Goal: Task Accomplishment & Management: Manage account settings

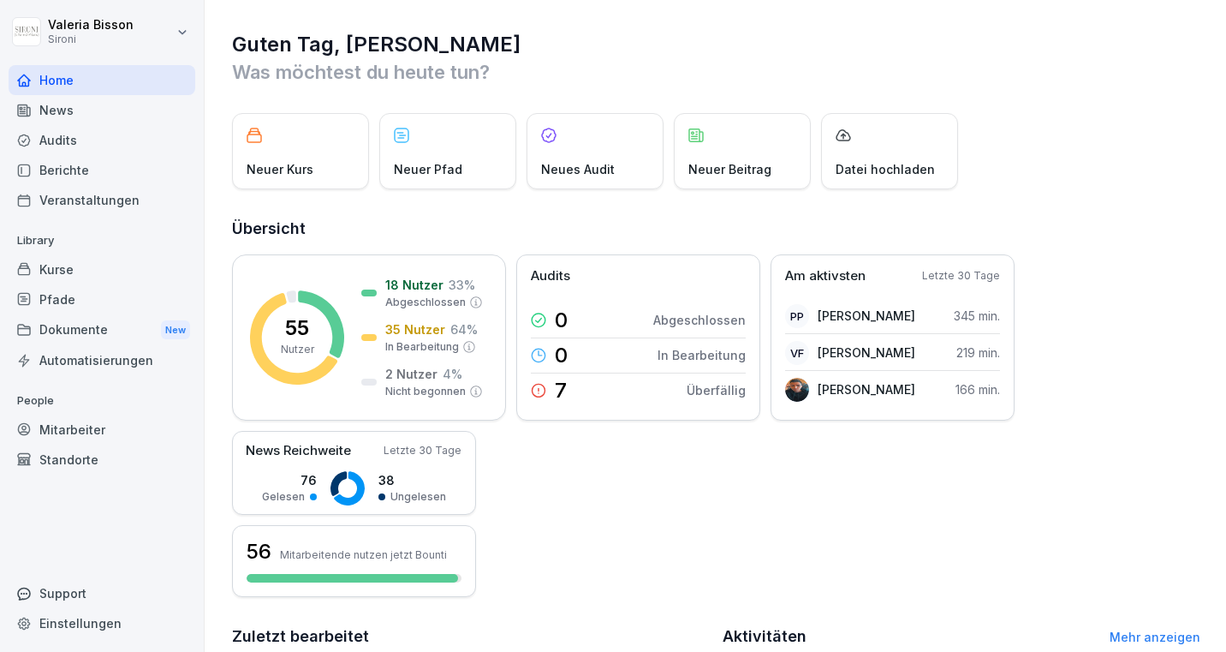
click at [75, 277] on div "Kurse" at bounding box center [102, 269] width 187 height 30
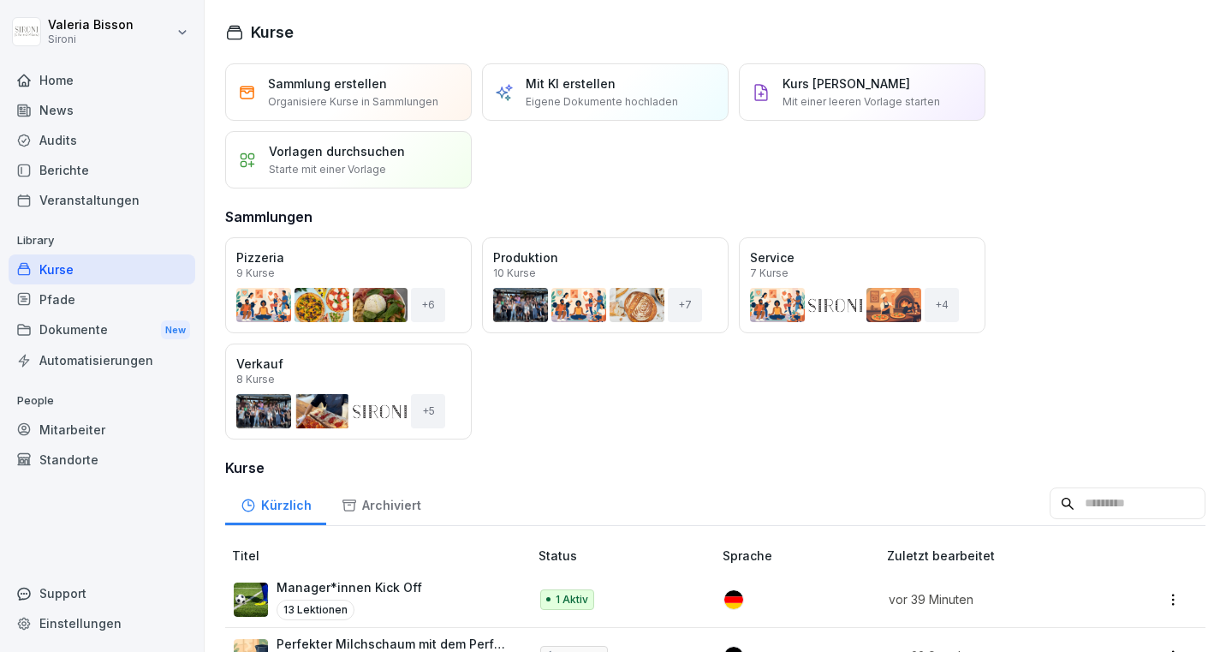
click at [1098, 515] on input at bounding box center [1128, 503] width 156 height 33
type input "*"
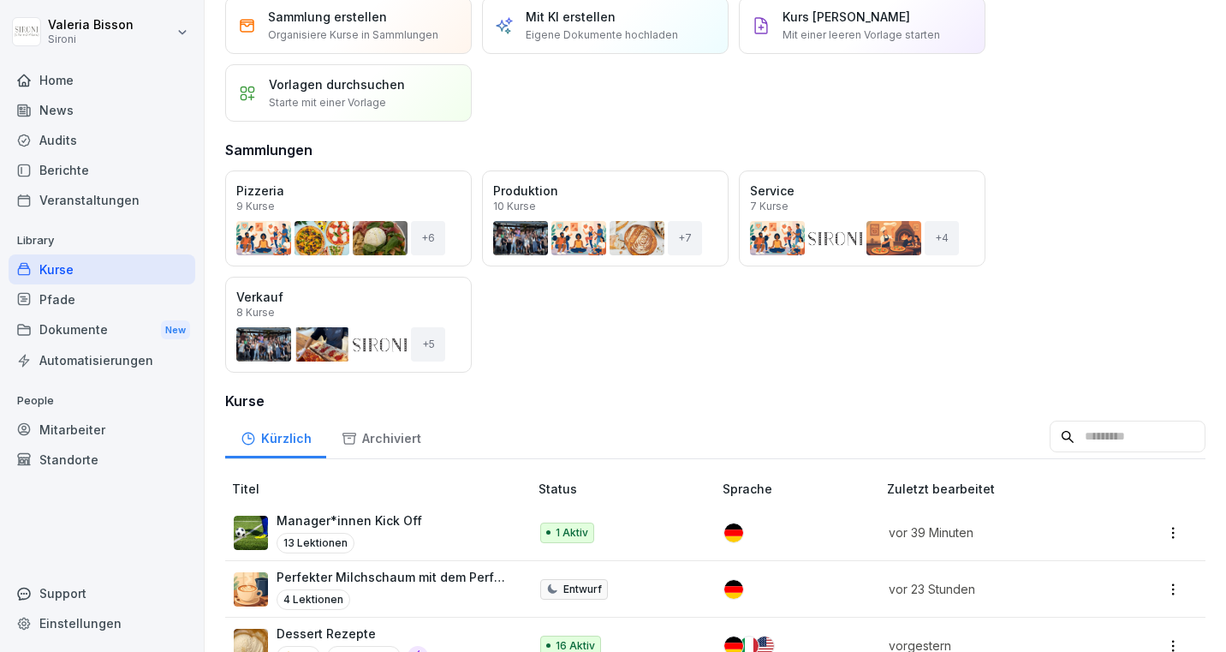
scroll to position [66, 0]
type input "*******"
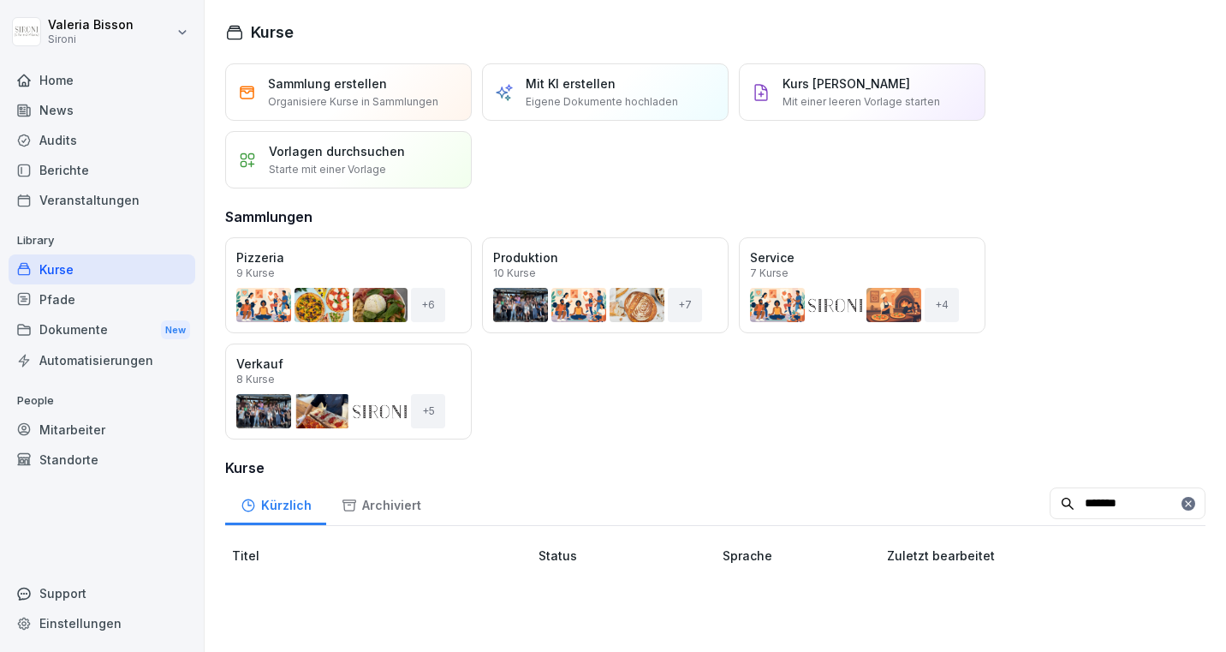
scroll to position [0, 0]
click at [1114, 507] on input "*******" at bounding box center [1128, 503] width 156 height 33
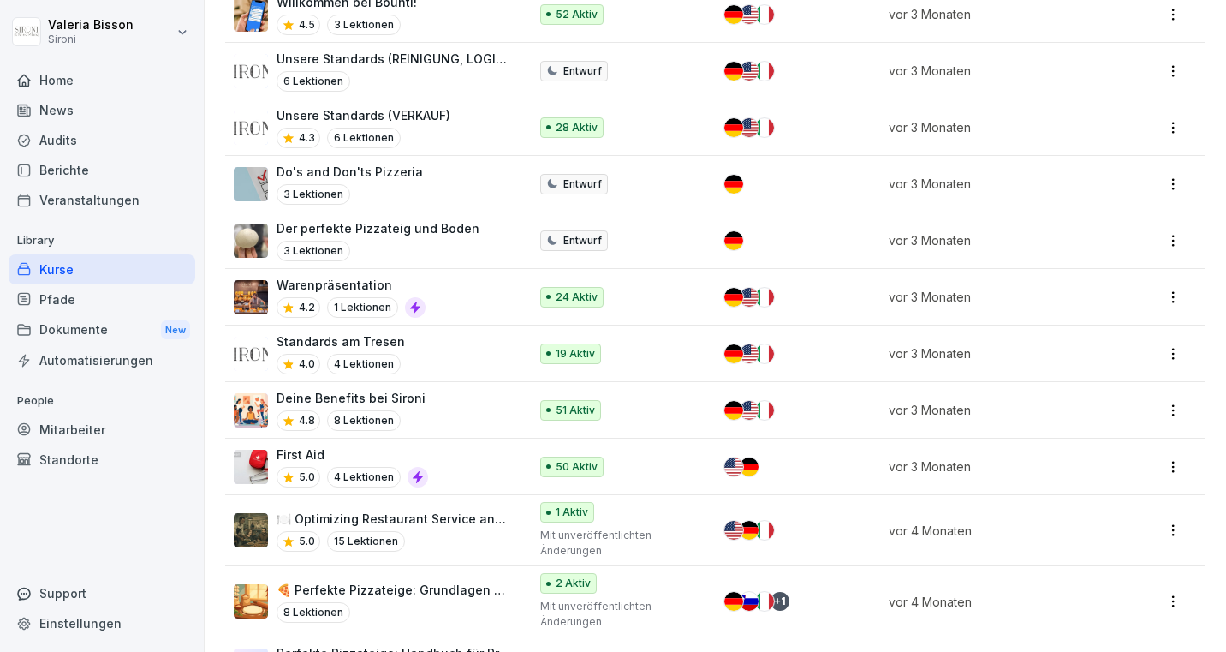
scroll to position [2595, 0]
click at [442, 405] on div "Deine Benefits bei Sironi 4.8 8 Lektionen" at bounding box center [372, 409] width 277 height 42
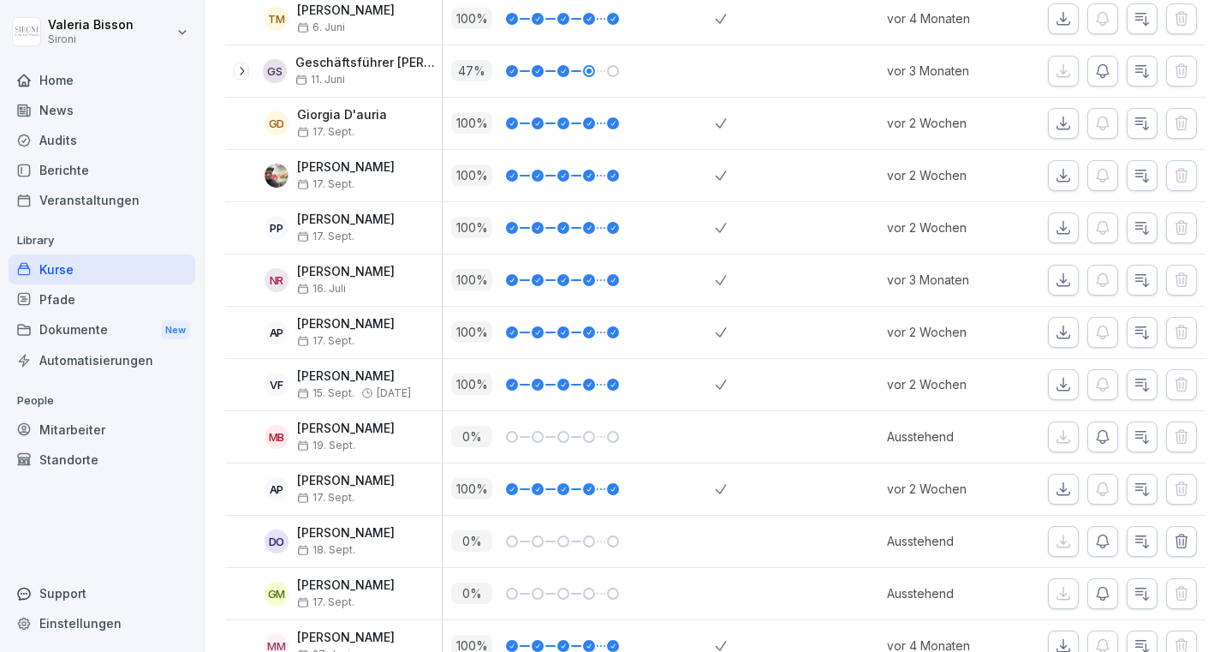
scroll to position [2106, 0]
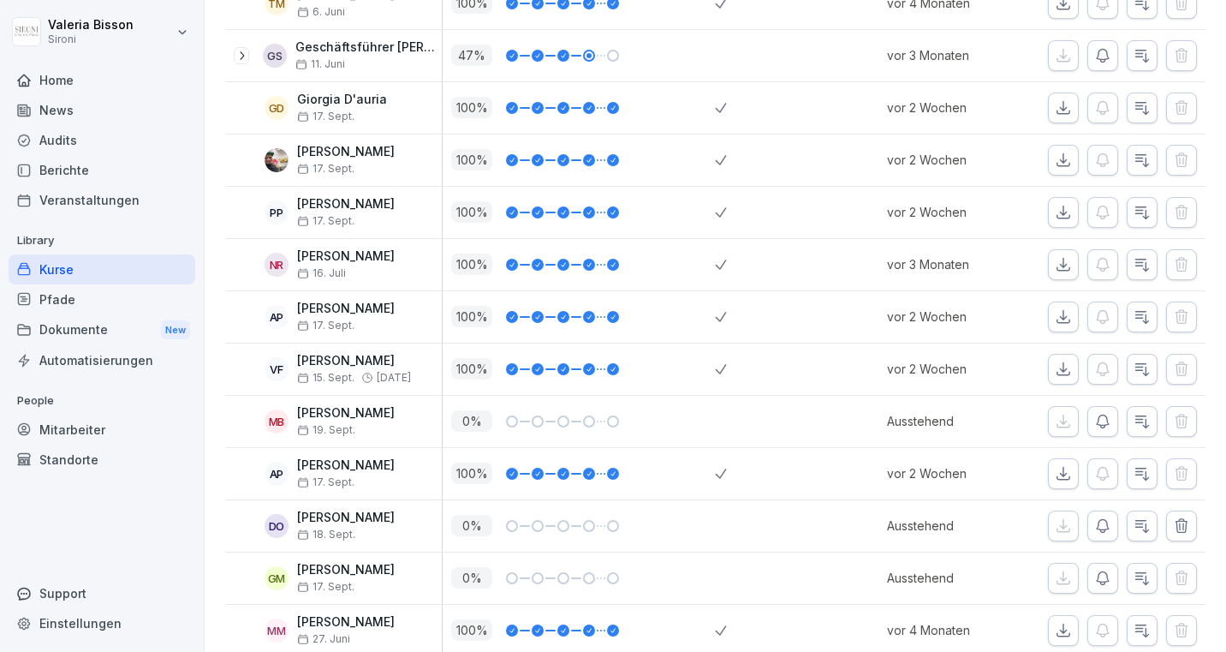
click at [1106, 523] on icon "button" at bounding box center [1103, 525] width 17 height 17
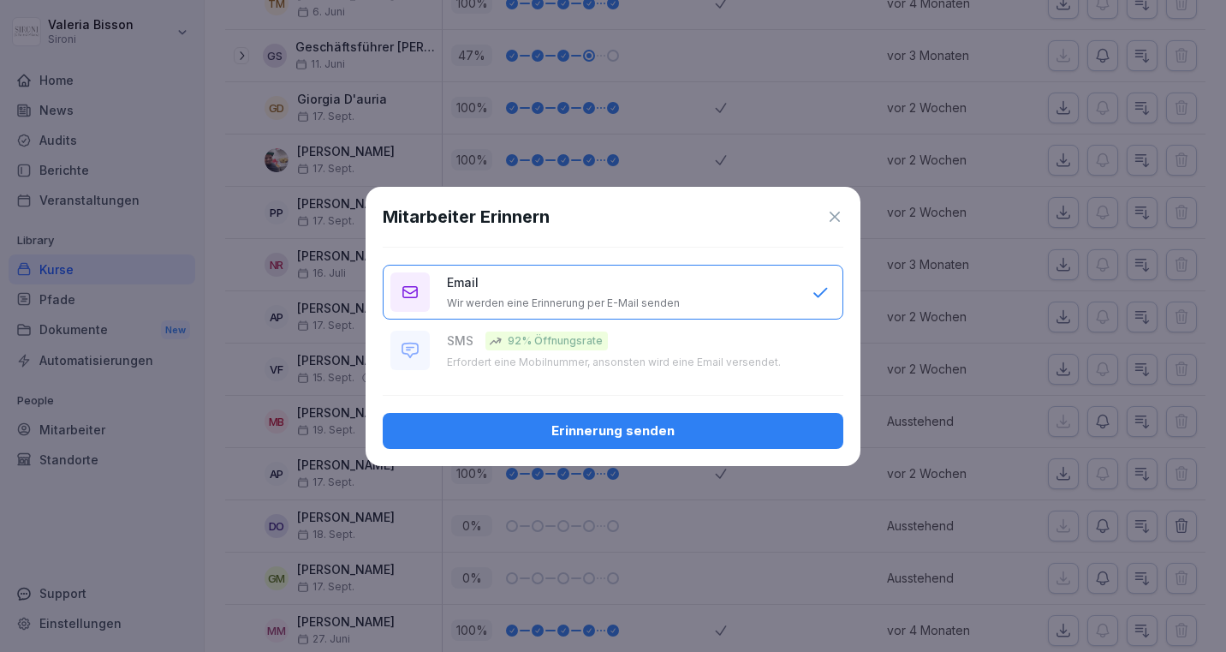
click at [552, 430] on div "Erinnerung senden" at bounding box center [613, 430] width 433 height 19
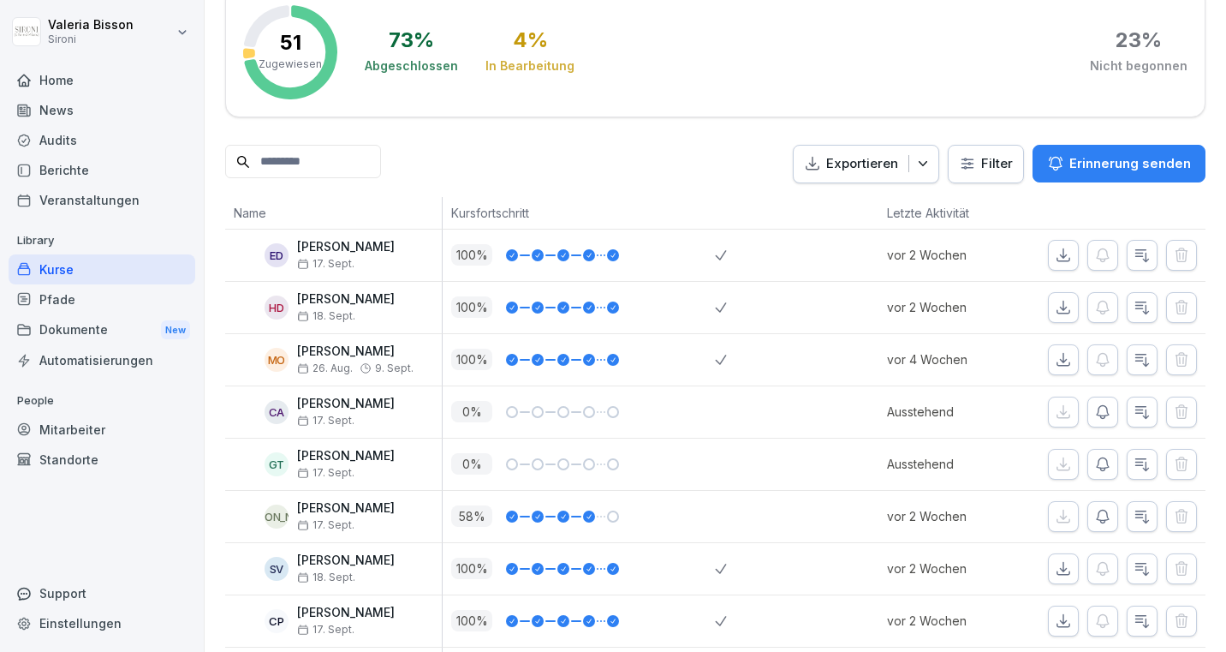
scroll to position [0, 0]
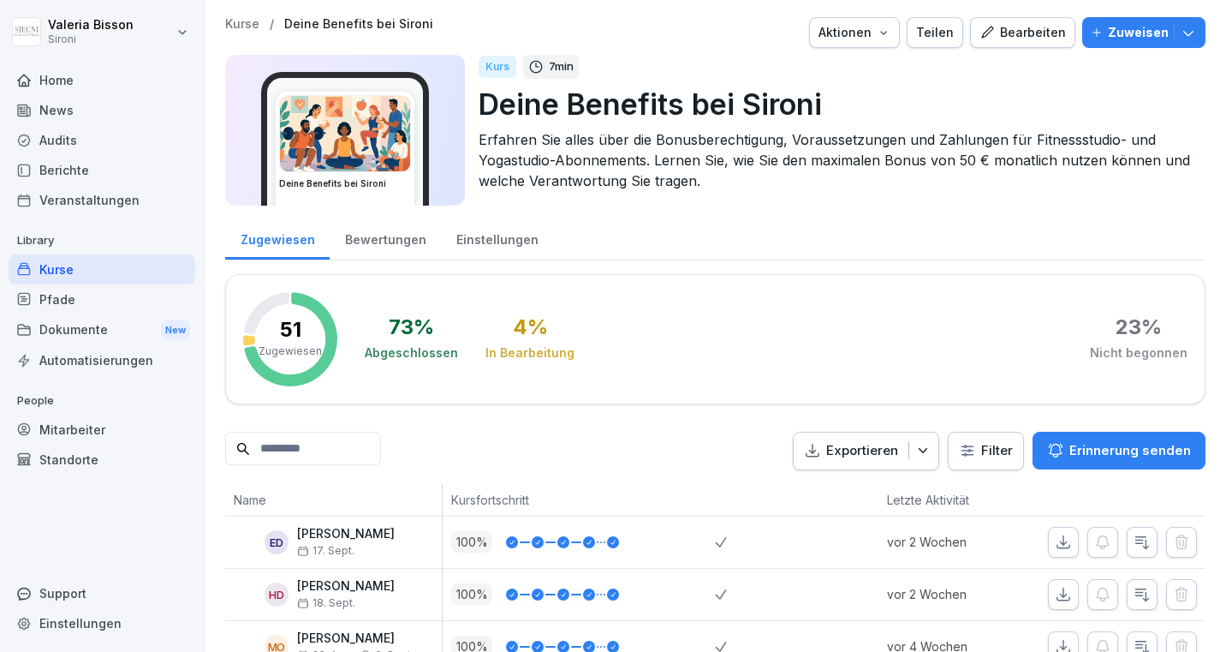
click at [69, 296] on div "Pfade" at bounding box center [102, 299] width 187 height 30
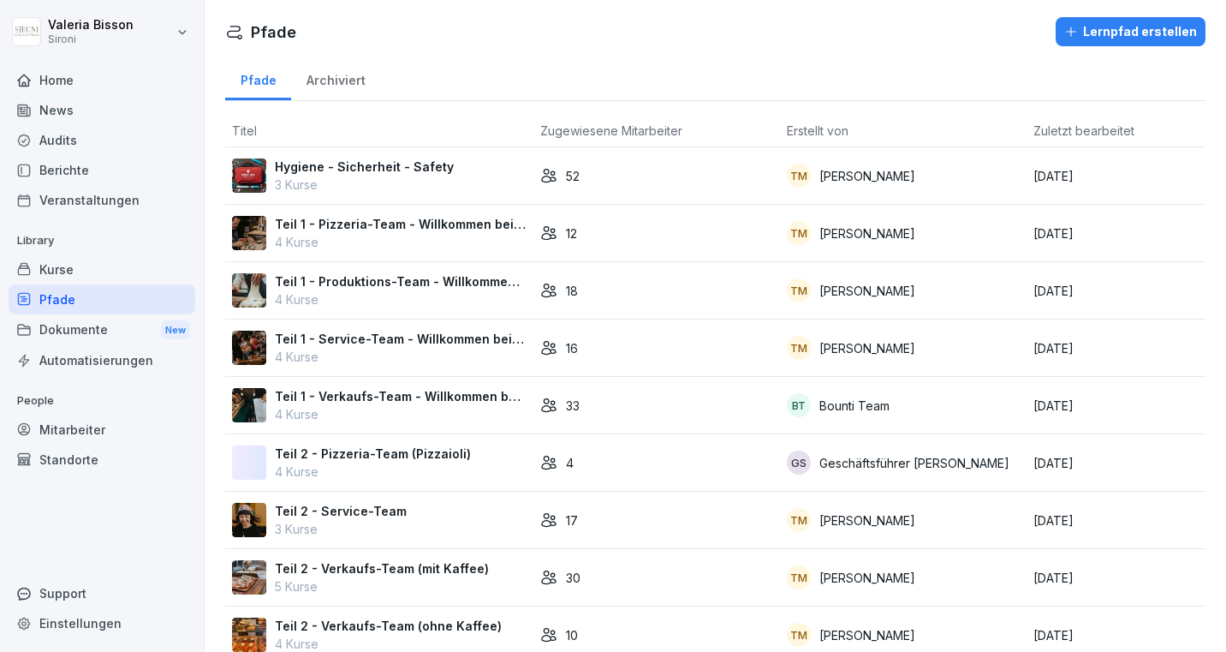
click at [70, 267] on div "Kurse" at bounding box center [102, 269] width 187 height 30
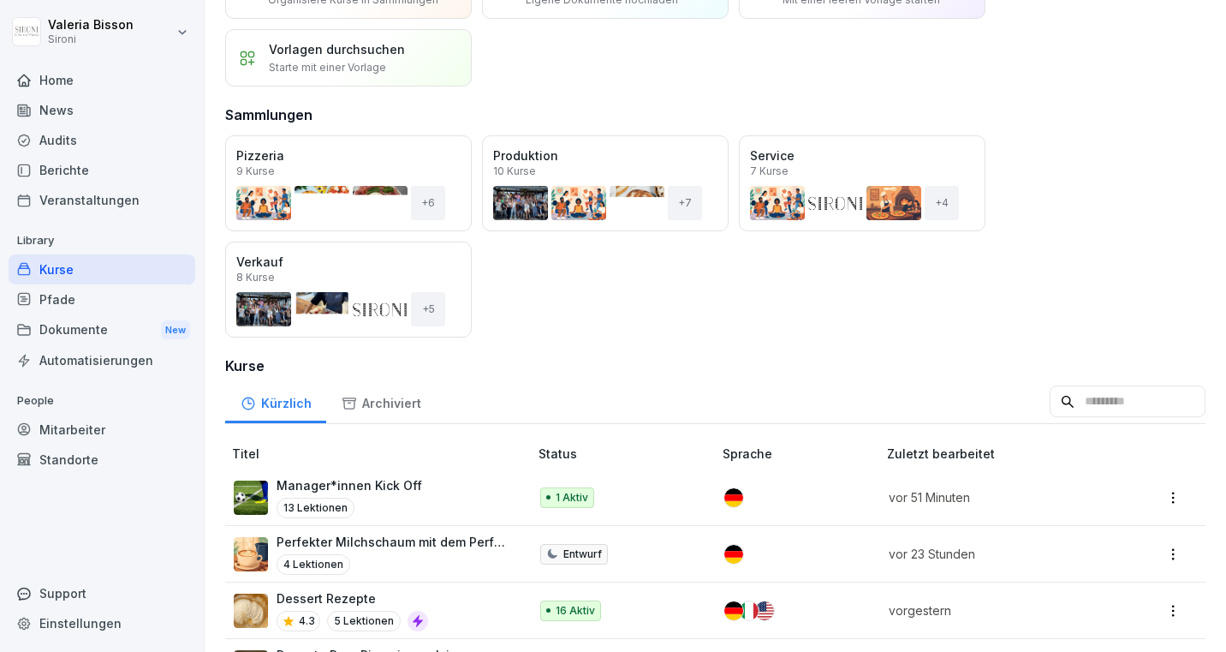
scroll to position [265, 0]
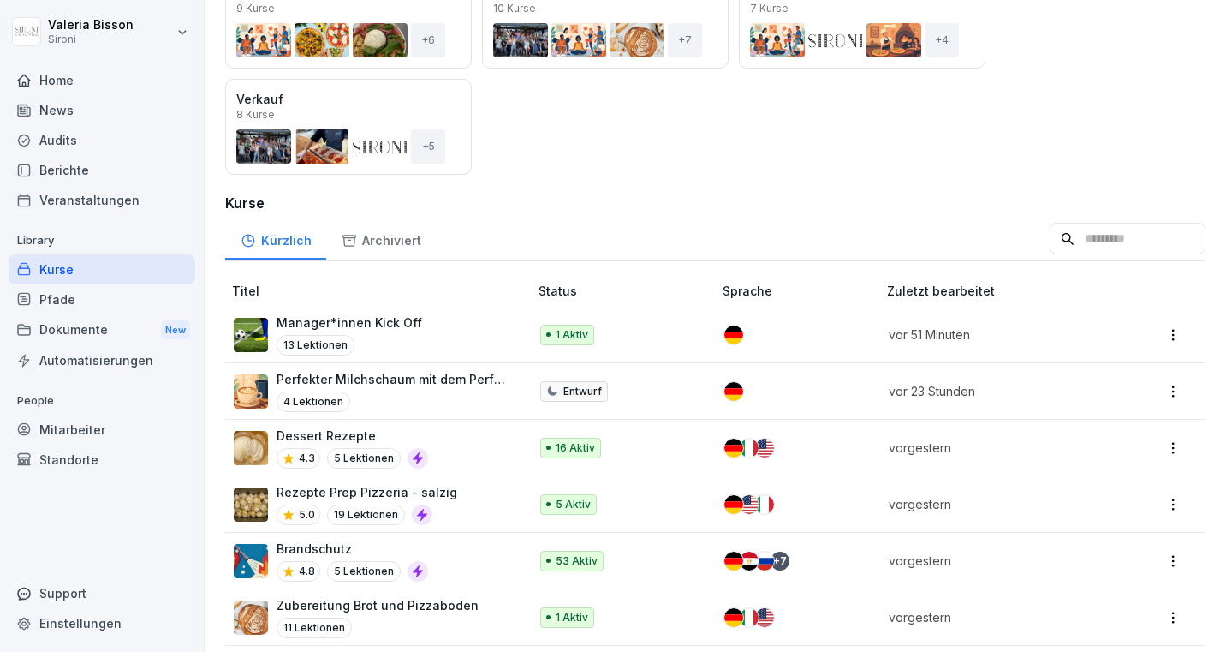
click at [1064, 248] on input at bounding box center [1128, 239] width 156 height 33
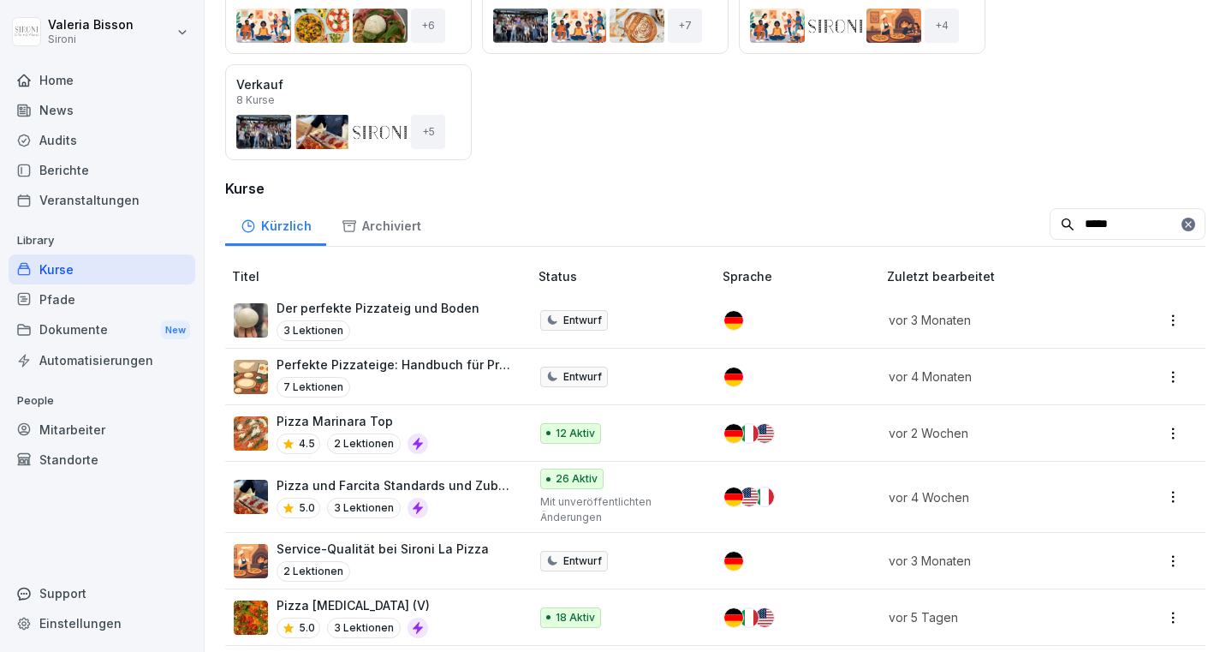
scroll to position [412, 0]
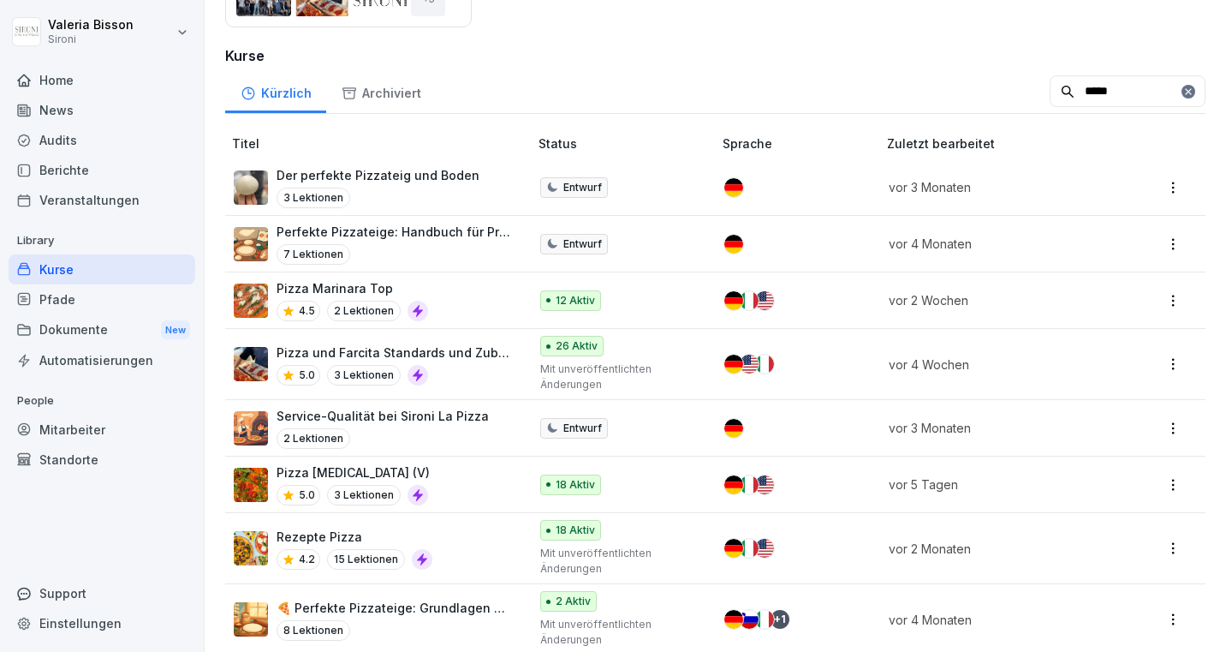
type input "*****"
click at [477, 476] on div "Pizza Allegra (V) 5.0 3 Lektionen" at bounding box center [372, 484] width 277 height 42
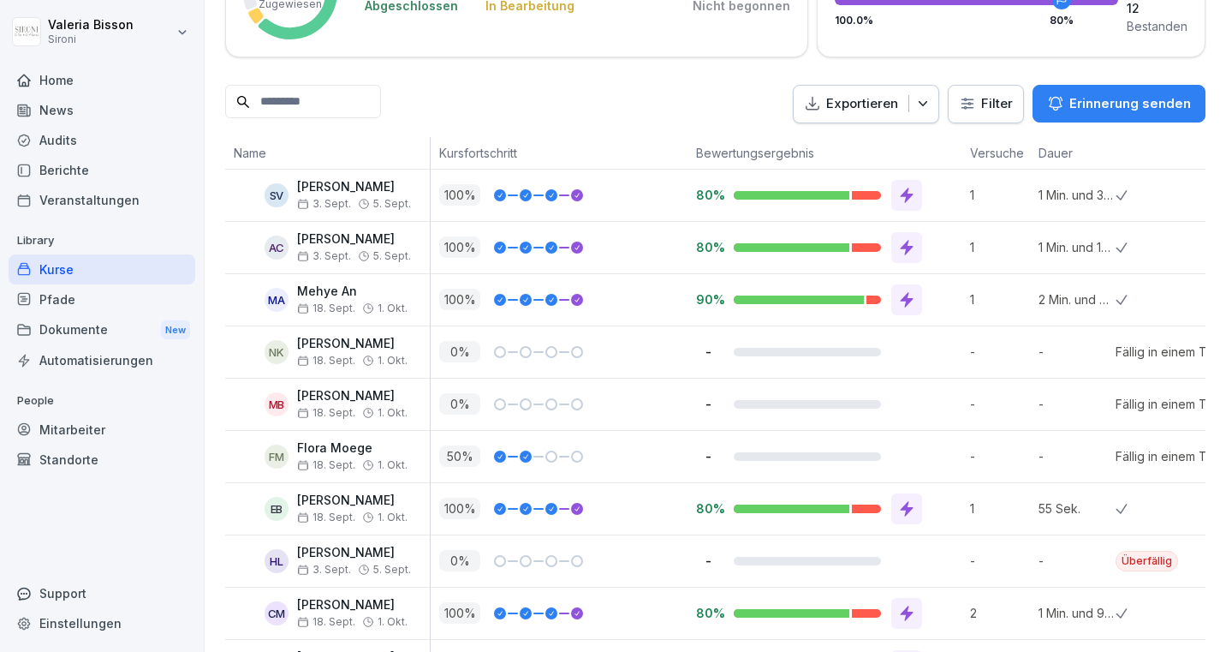
scroll to position [731, 0]
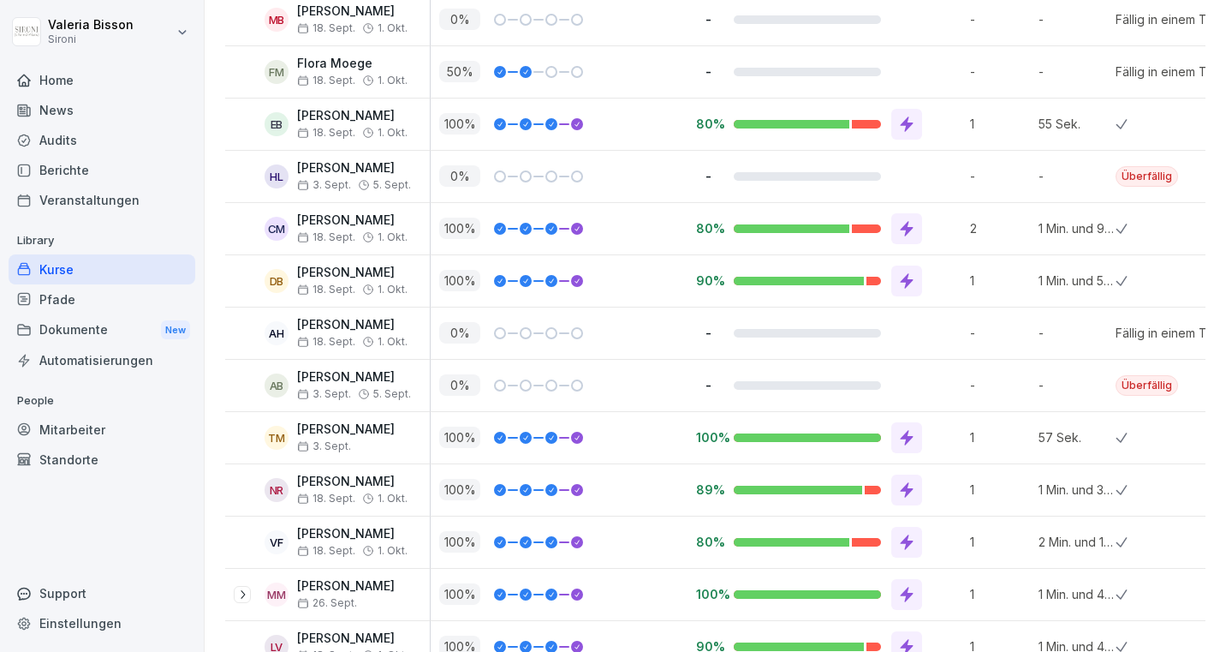
click at [624, 495] on div "100 %" at bounding box center [563, 489] width 248 height 21
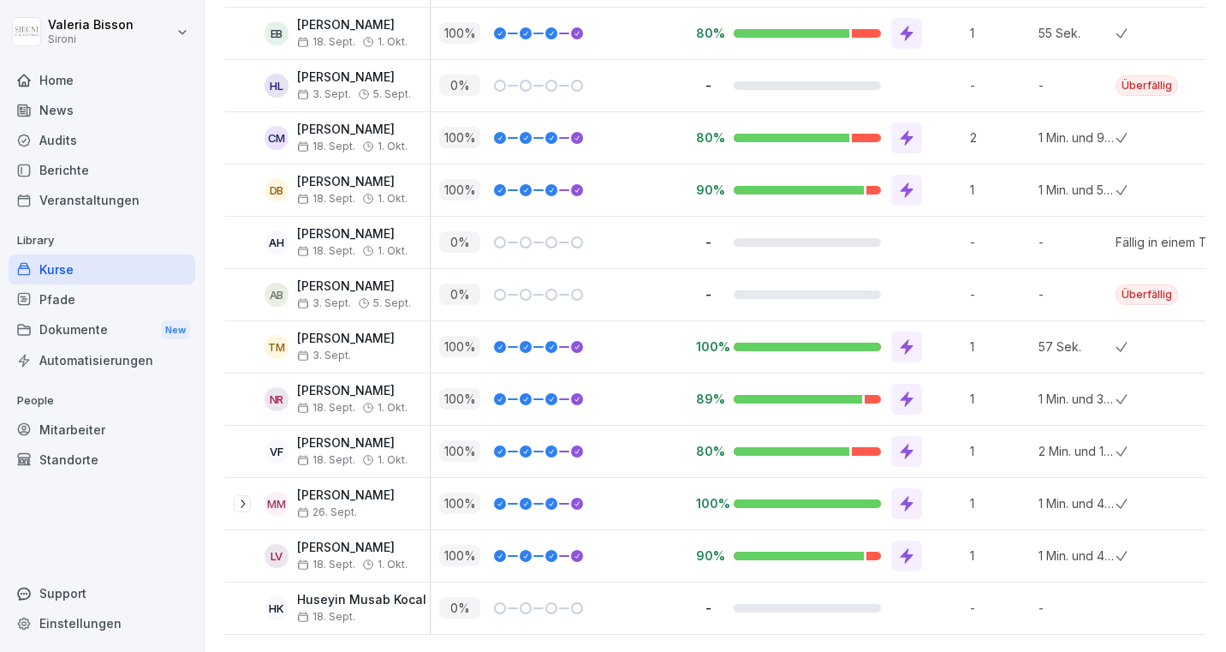
scroll to position [0, 1]
click at [336, 552] on p "[PERSON_NAME]" at bounding box center [351, 547] width 110 height 15
click at [241, 558] on icon at bounding box center [242, 556] width 14 height 14
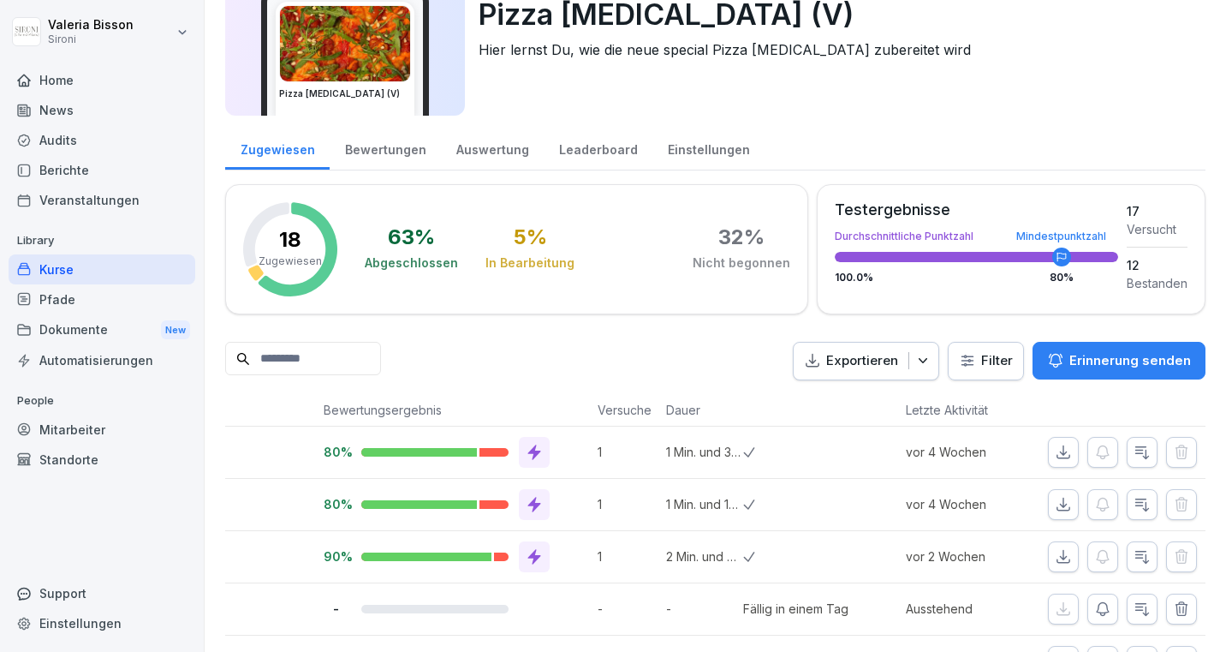
scroll to position [0, 0]
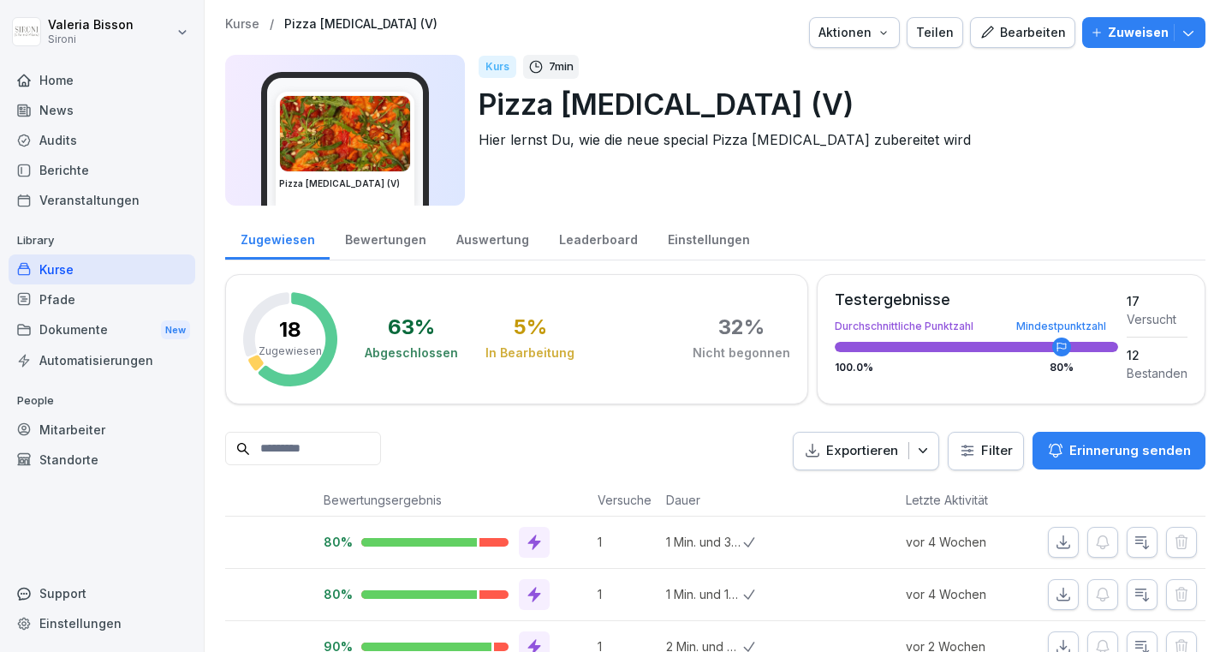
click at [601, 459] on div "Exportieren Filter Erinnerung senden" at bounding box center [715, 451] width 981 height 39
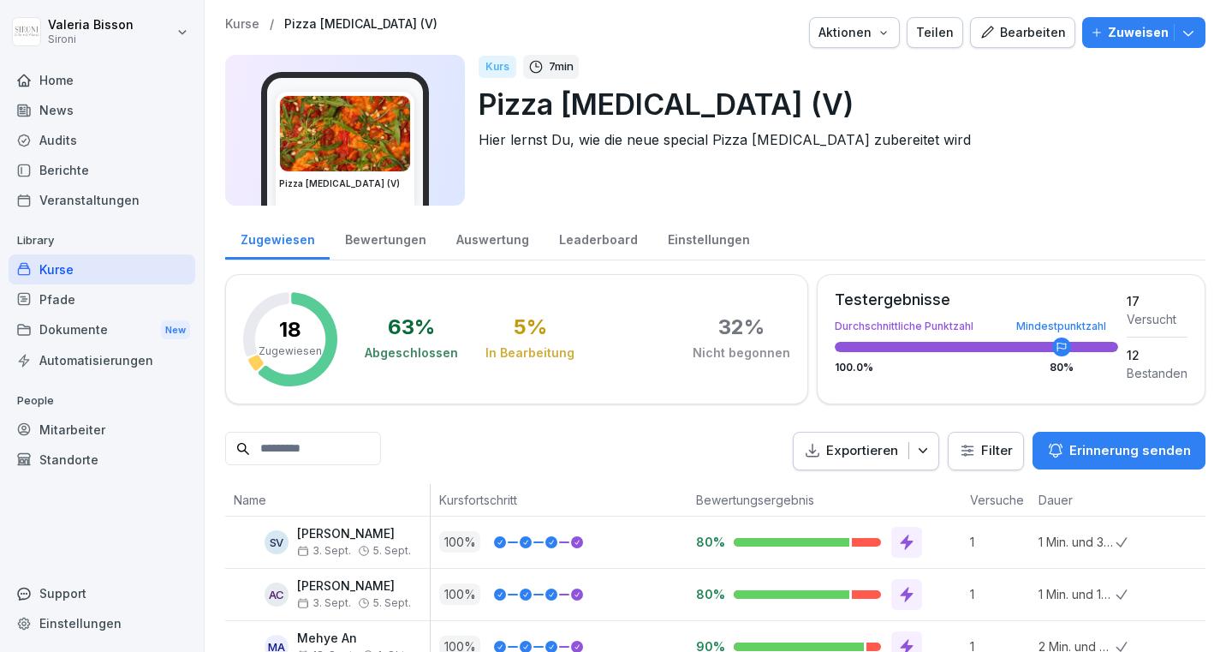
click at [1182, 28] on icon "button" at bounding box center [1188, 32] width 17 height 17
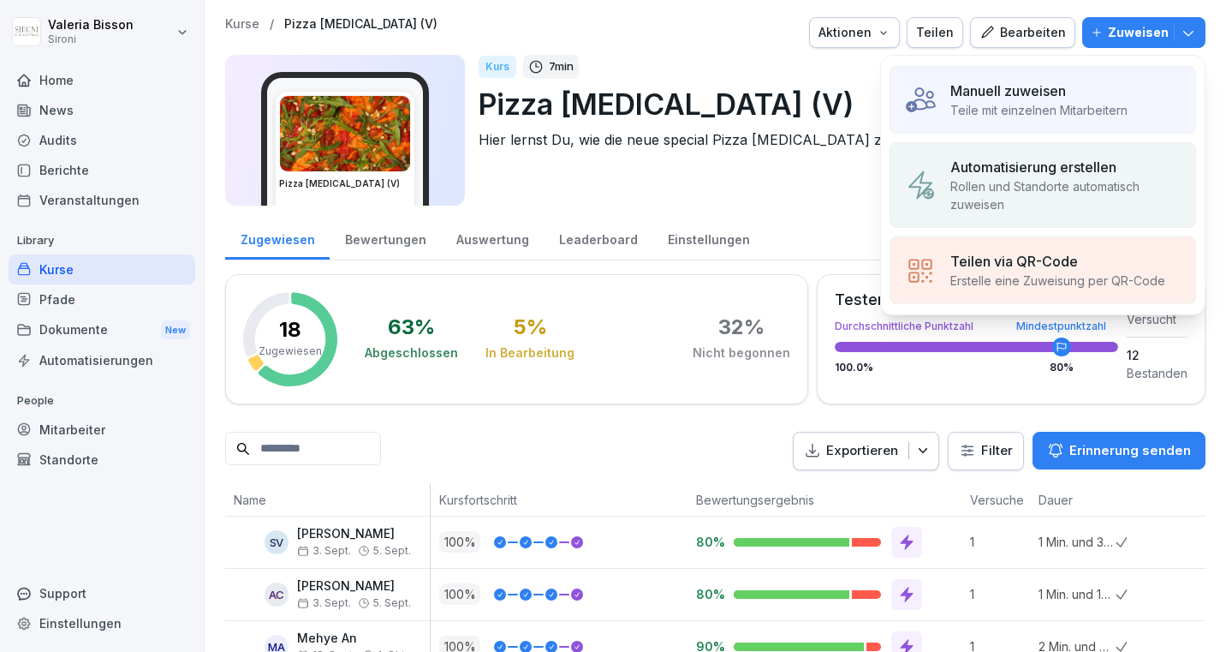
click at [1033, 177] on p "Rollen und Standorte automatisch zuweisen" at bounding box center [1066, 195] width 231 height 36
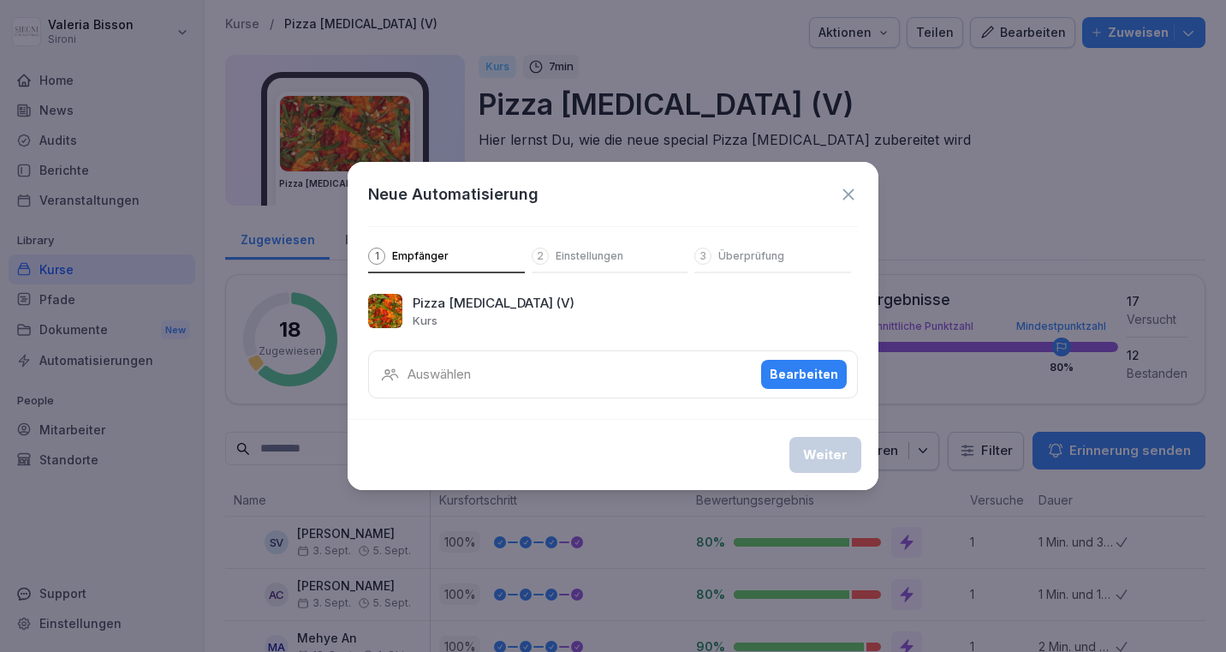
click at [524, 379] on div "Auswählen Bearbeiten" at bounding box center [613, 374] width 490 height 48
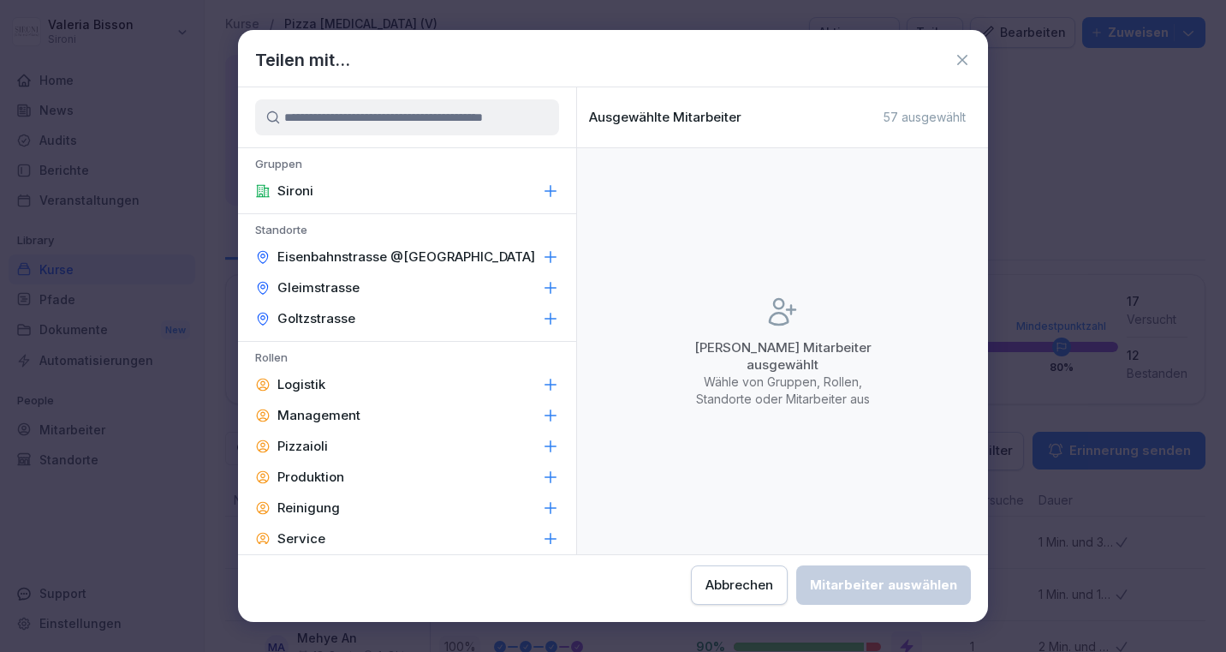
click at [554, 252] on icon at bounding box center [550, 256] width 17 height 17
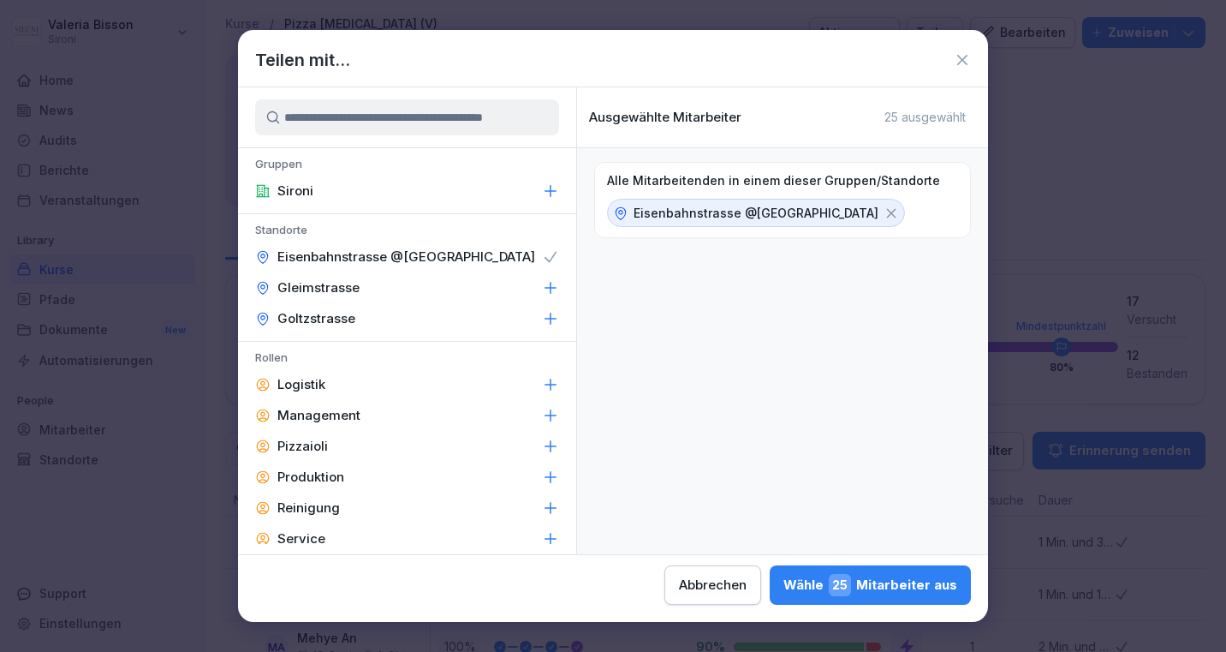
click at [548, 320] on icon at bounding box center [550, 318] width 17 height 17
click at [549, 248] on icon at bounding box center [550, 256] width 17 height 17
click at [548, 314] on icon at bounding box center [550, 318] width 17 height 17
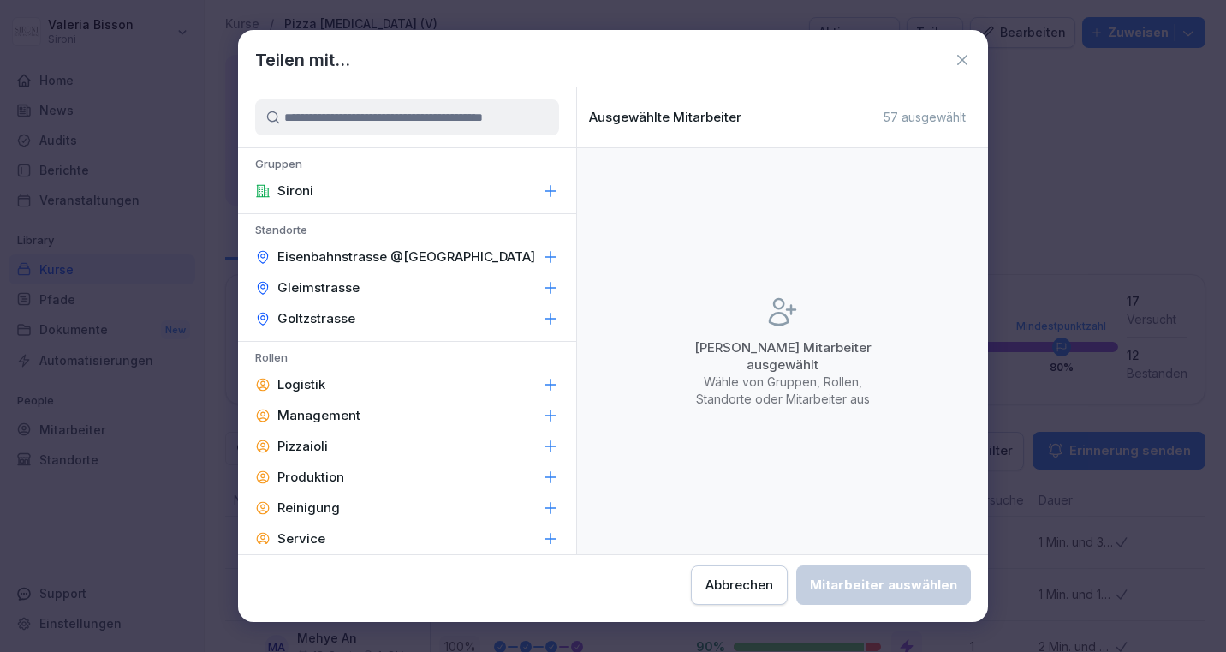
click at [731, 589] on div "Abbrechen" at bounding box center [740, 585] width 68 height 19
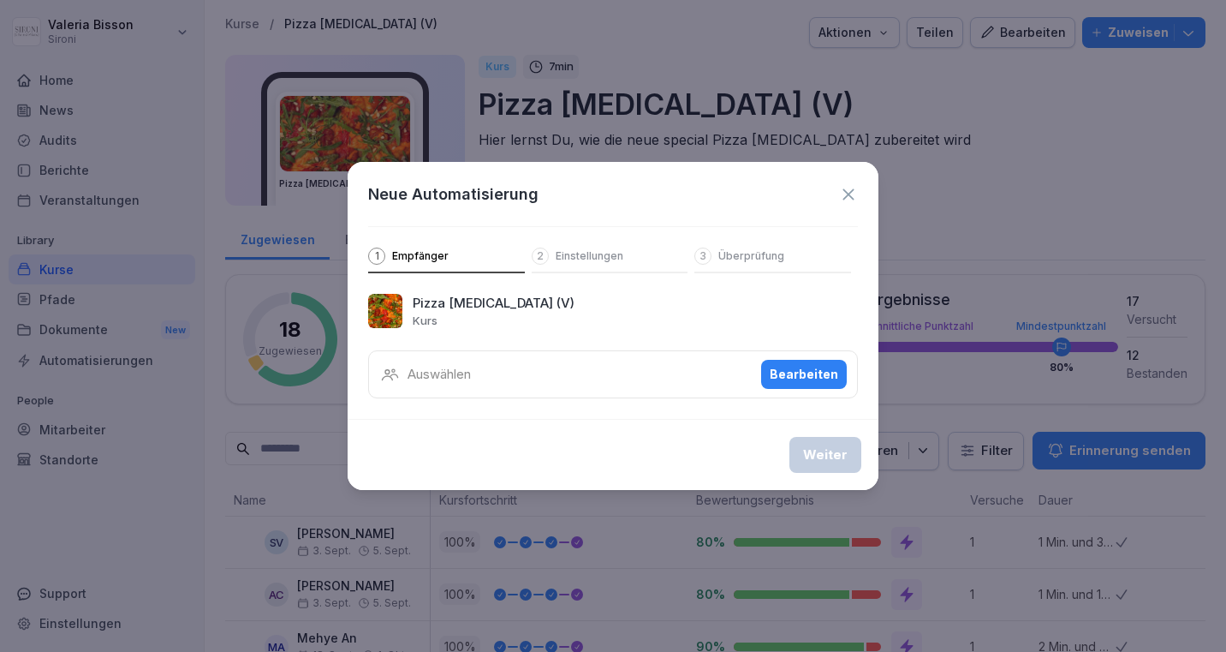
click at [852, 192] on icon at bounding box center [848, 194] width 19 height 19
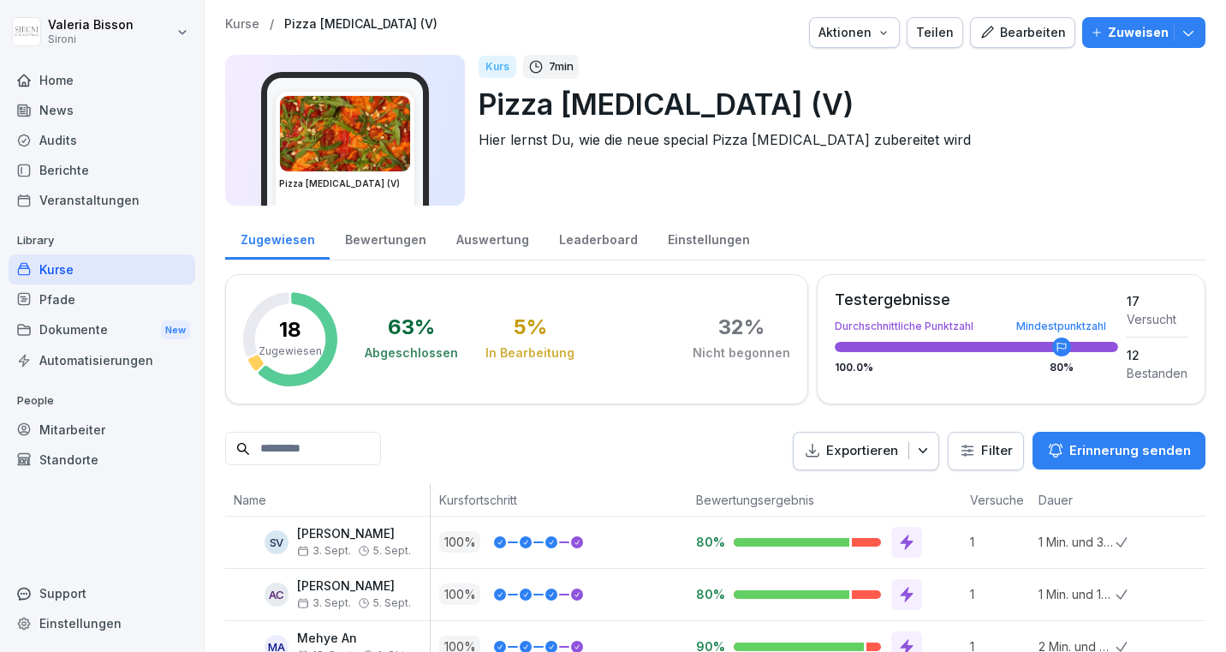
click at [829, 191] on div "Kurs 7 min Pizza [MEDICAL_DATA] (V) Hier lernst Du, wie die neue special Pizza …" at bounding box center [835, 130] width 713 height 151
click at [683, 63] on div "Kurs 7 min" at bounding box center [835, 67] width 713 height 24
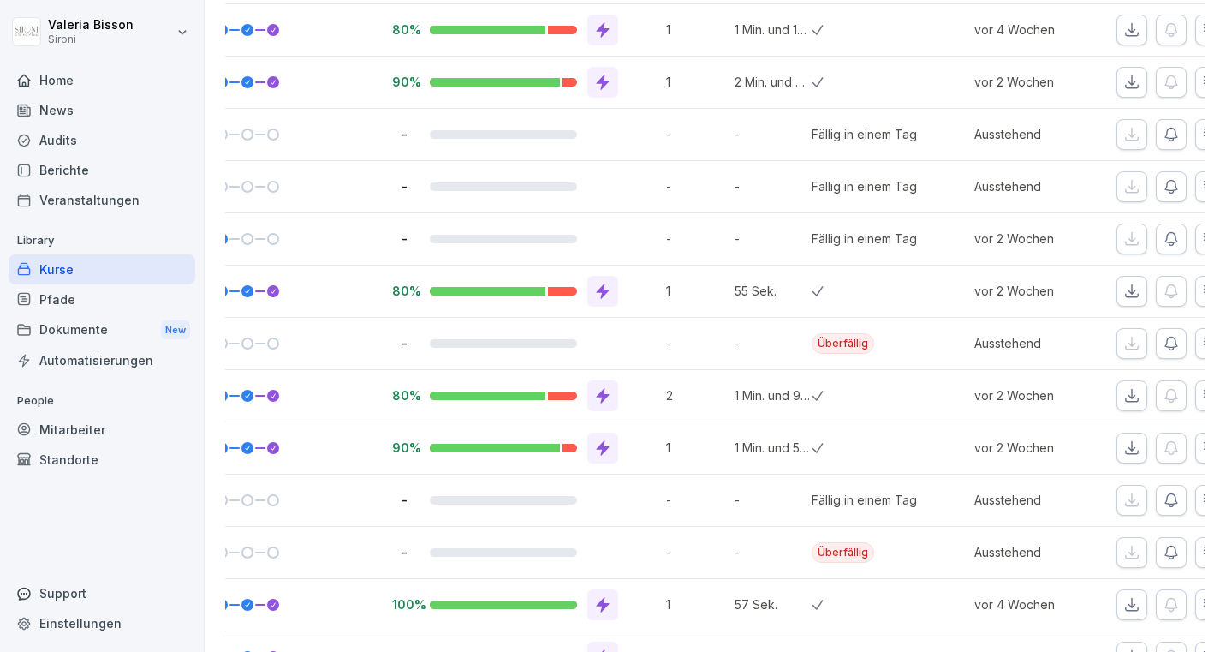
scroll to position [0, 373]
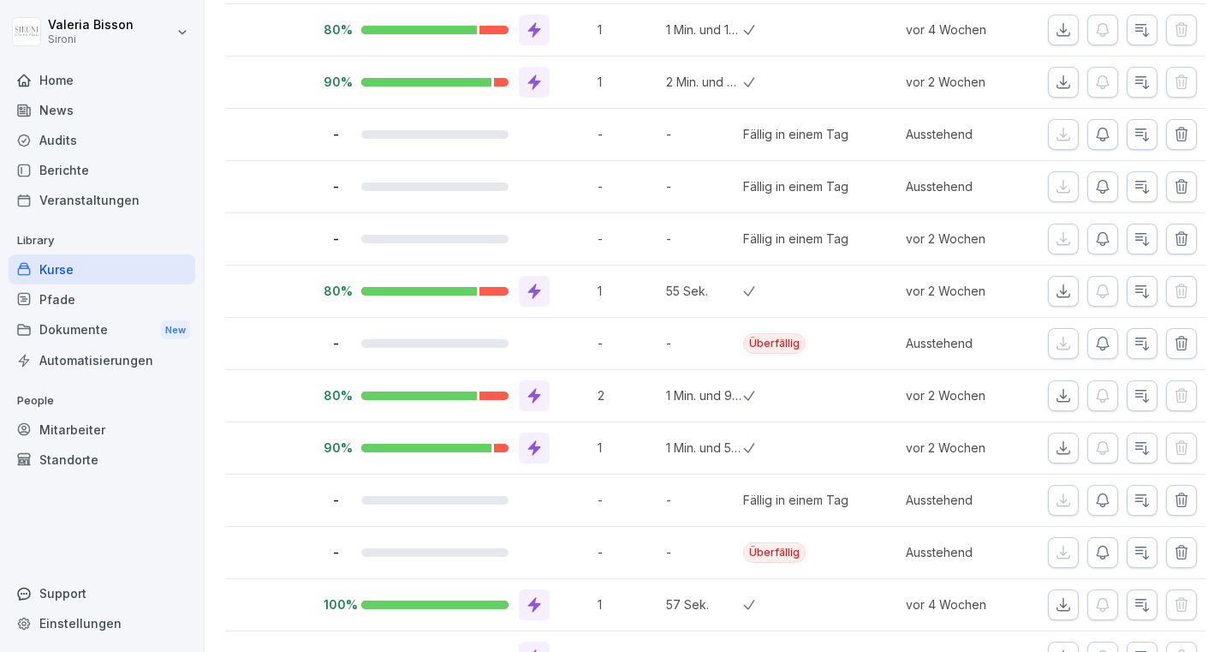
click at [1105, 497] on icon "button" at bounding box center [1103, 500] width 17 height 17
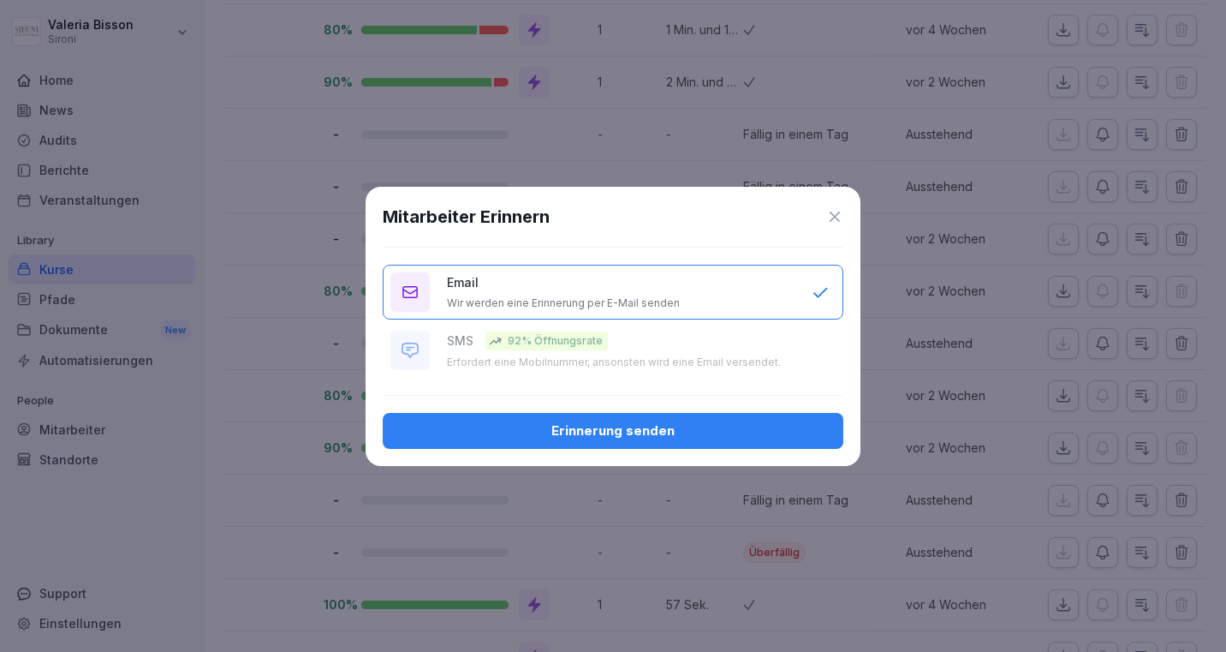
click at [574, 426] on div "Erinnerung senden" at bounding box center [613, 430] width 433 height 19
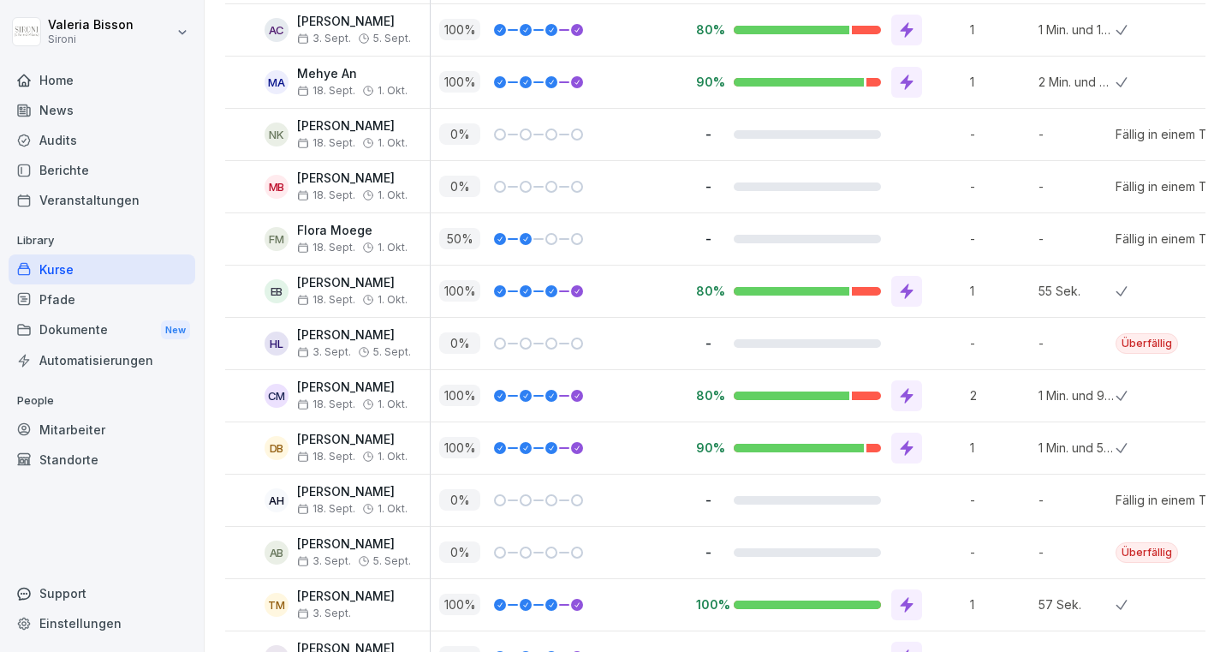
scroll to position [822, 0]
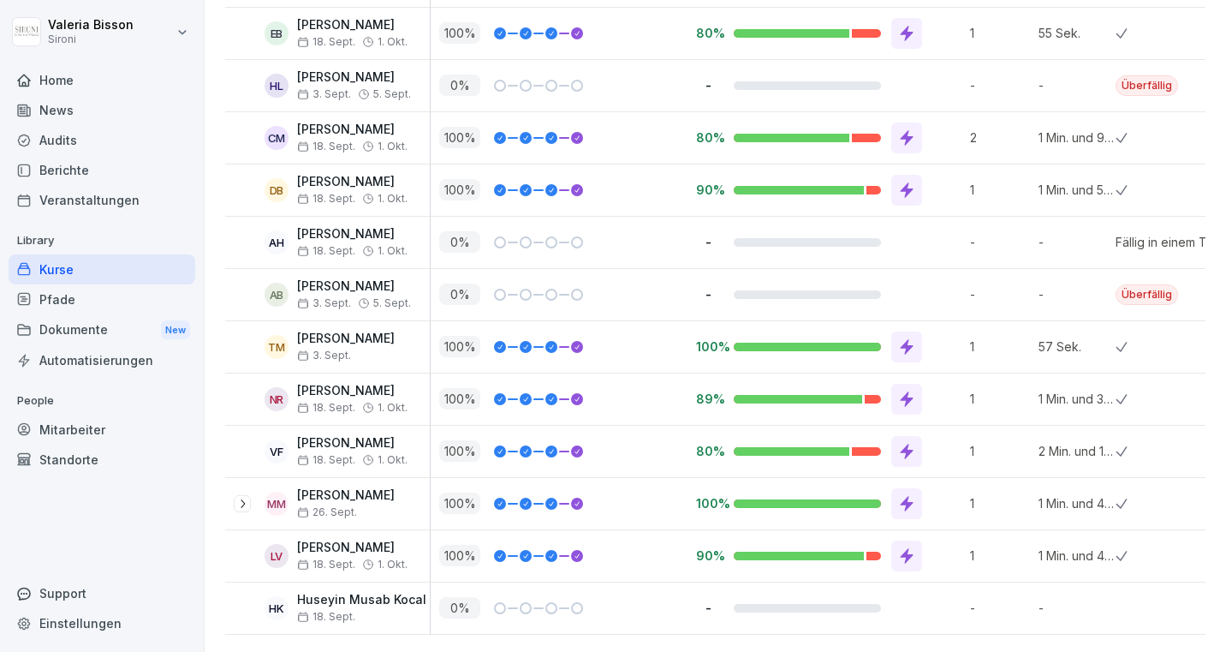
click at [1060, 606] on p "-" at bounding box center [1077, 608] width 77 height 18
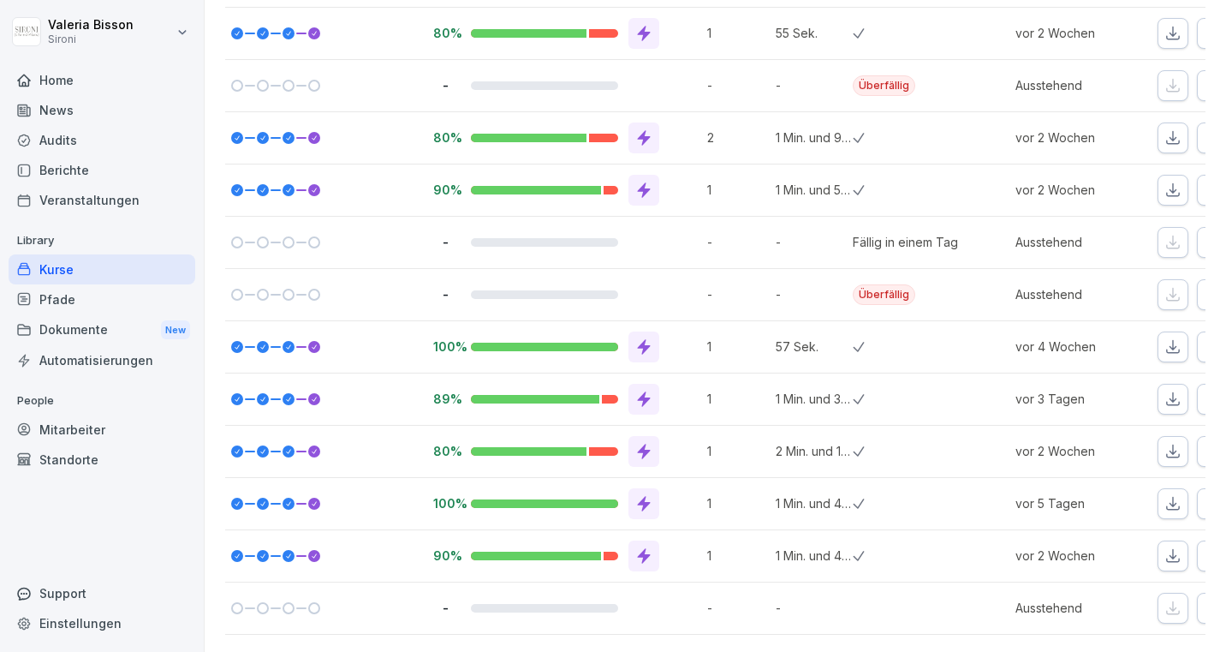
scroll to position [0, 373]
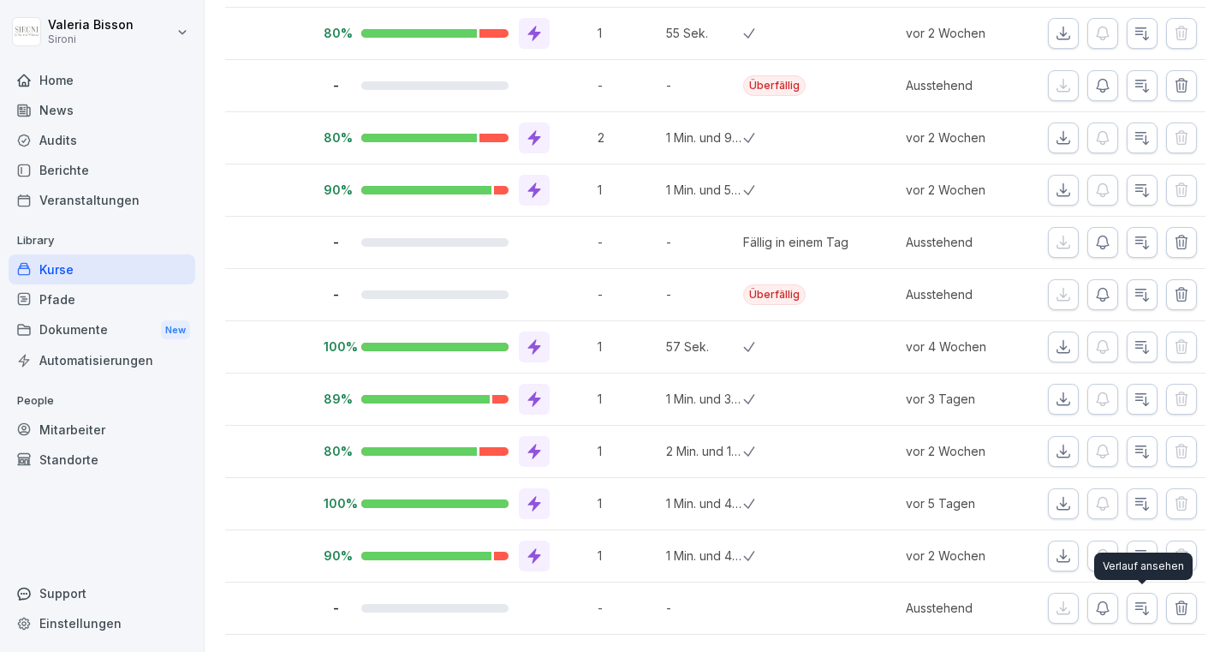
click at [1145, 603] on icon "button" at bounding box center [1142, 608] width 17 height 17
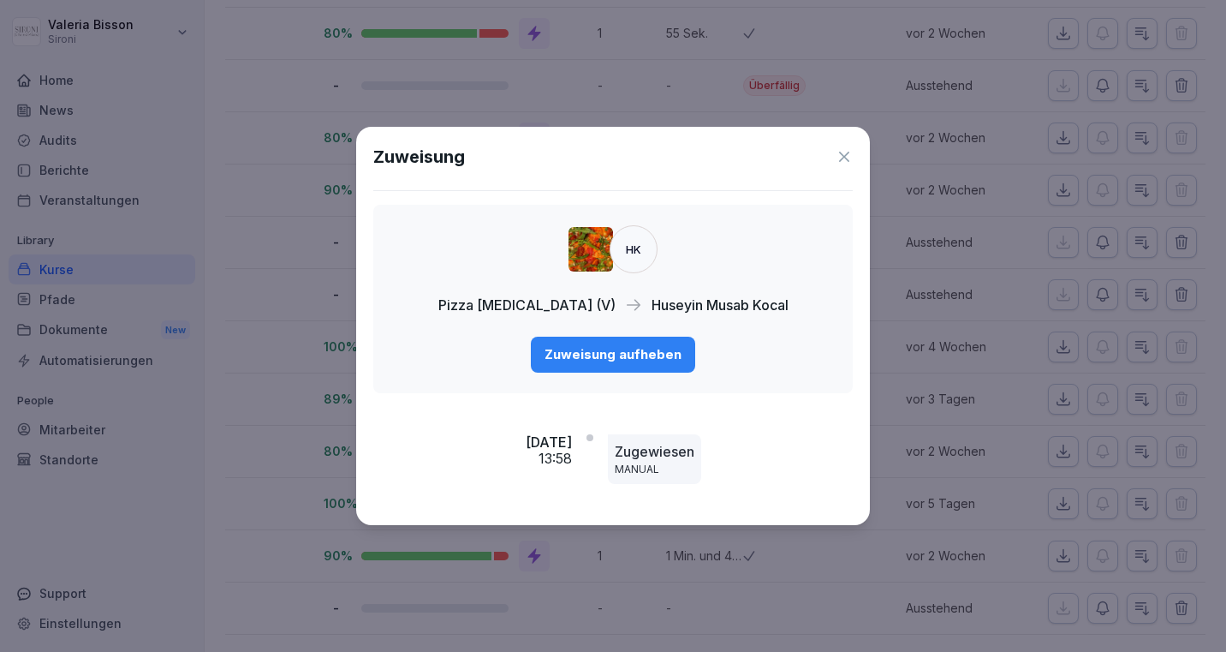
click at [848, 153] on icon at bounding box center [844, 157] width 10 height 10
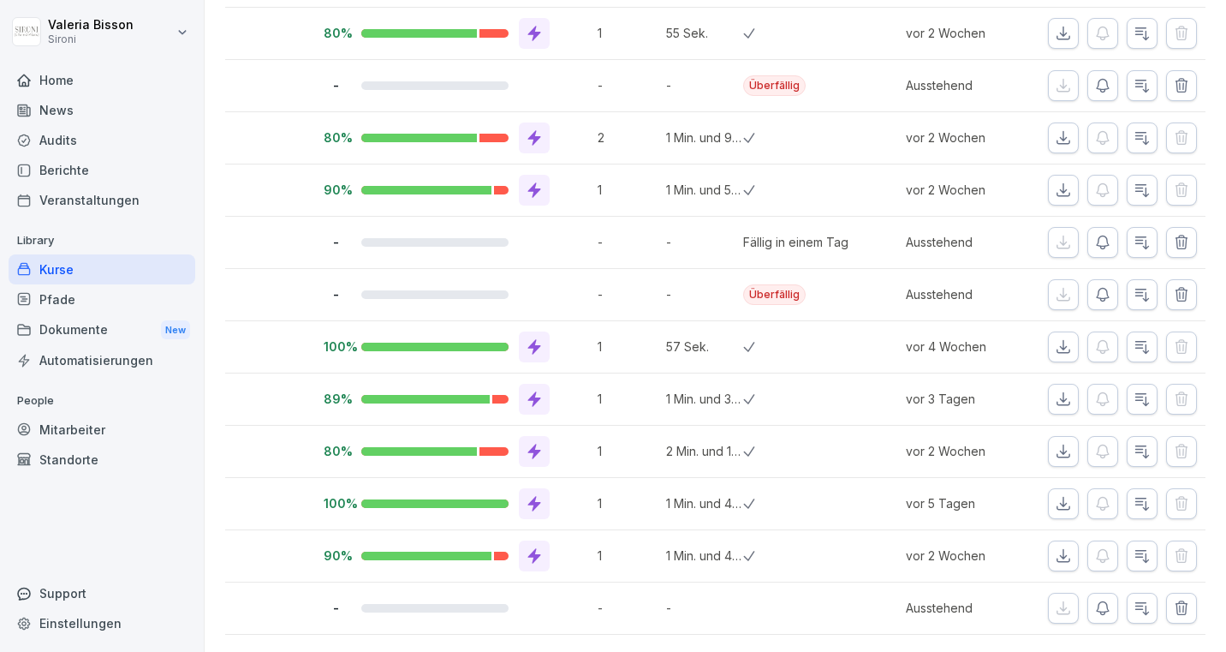
click at [1096, 606] on icon "button" at bounding box center [1103, 608] width 17 height 17
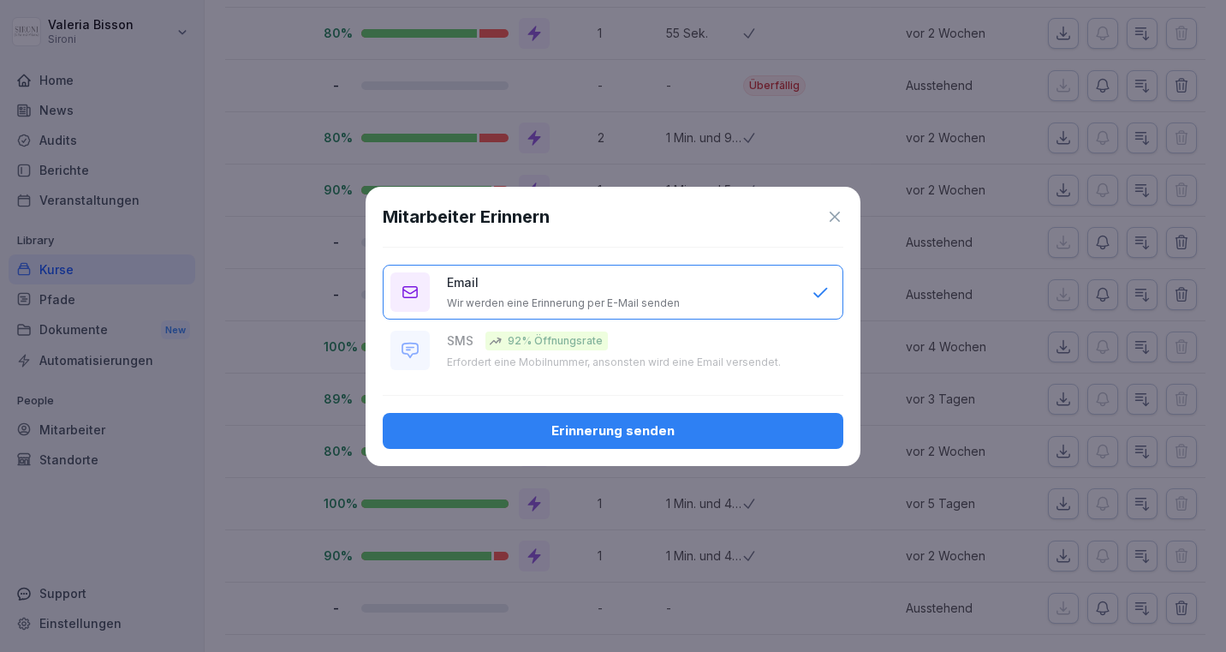
click at [662, 438] on div "Erinnerung senden" at bounding box center [613, 430] width 433 height 19
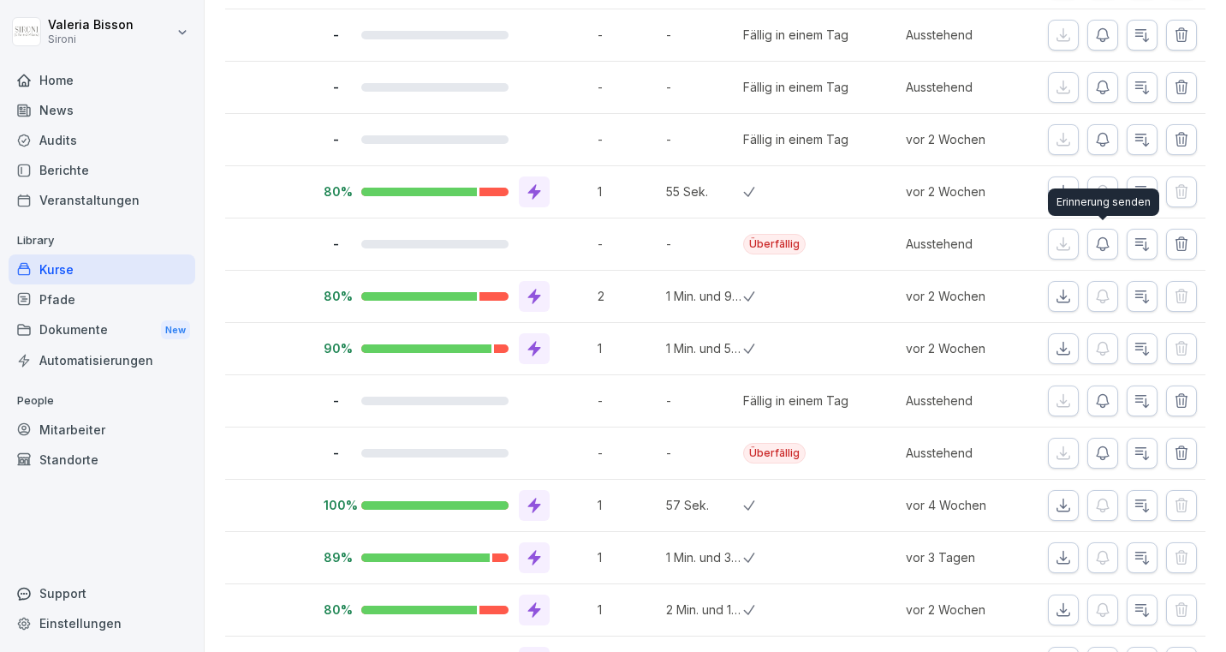
click at [1108, 237] on icon "button" at bounding box center [1103, 244] width 17 height 17
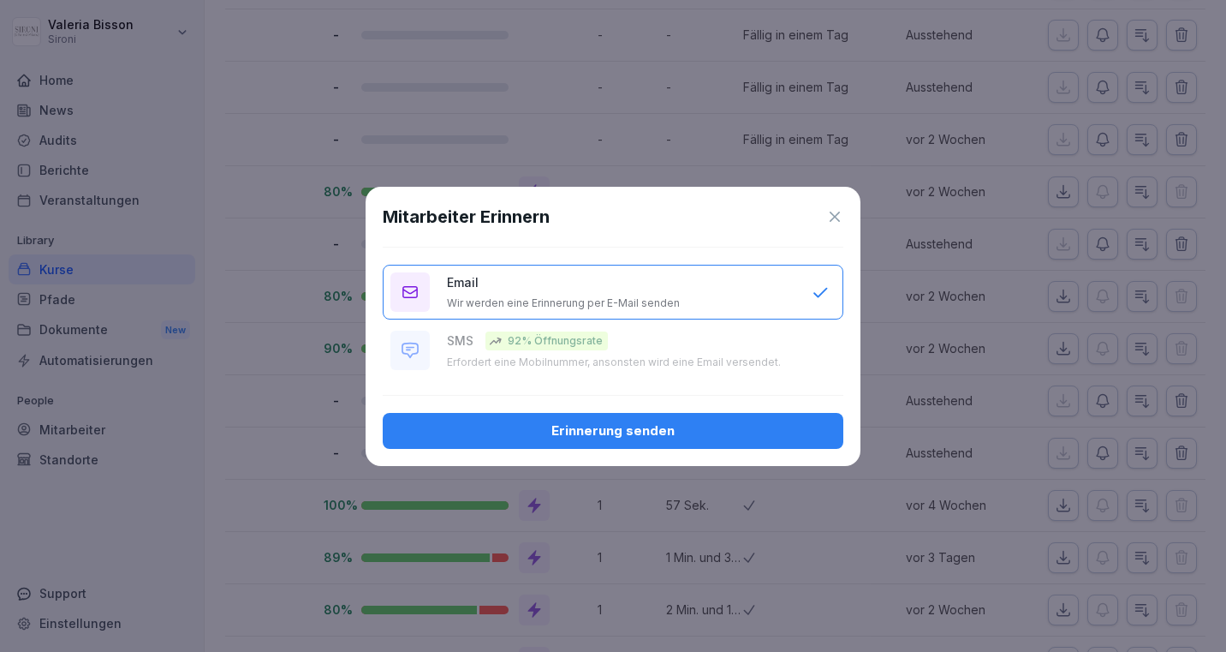
click at [635, 422] on div "Erinnerung senden" at bounding box center [613, 430] width 433 height 19
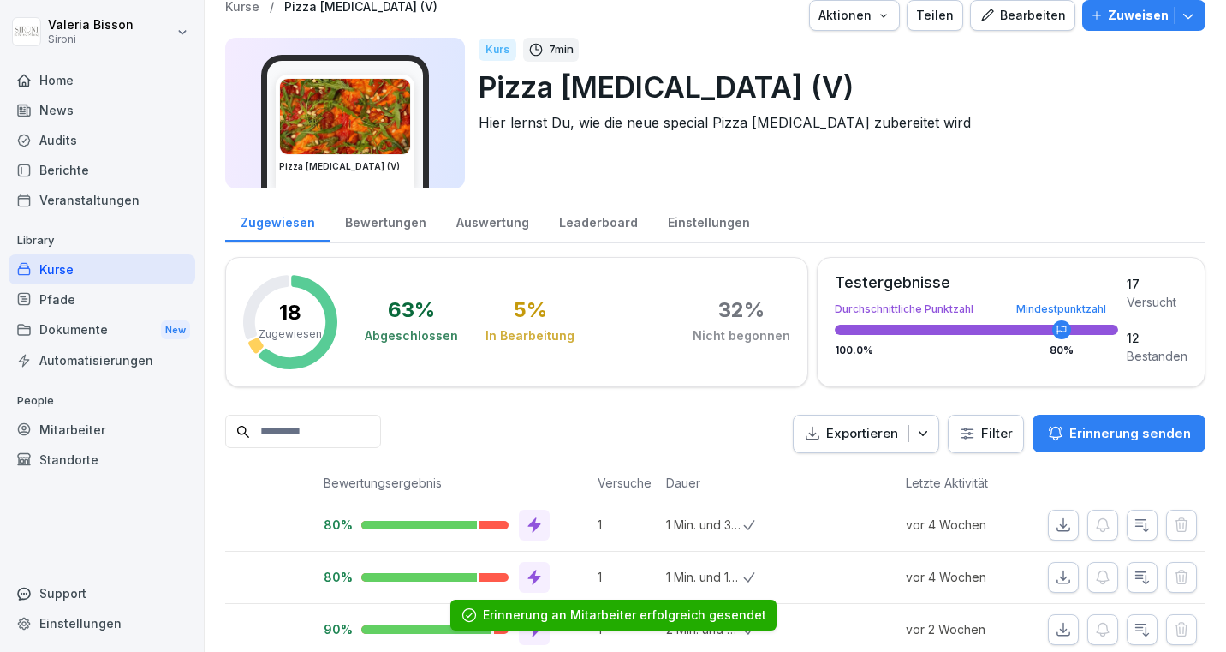
scroll to position [0, 0]
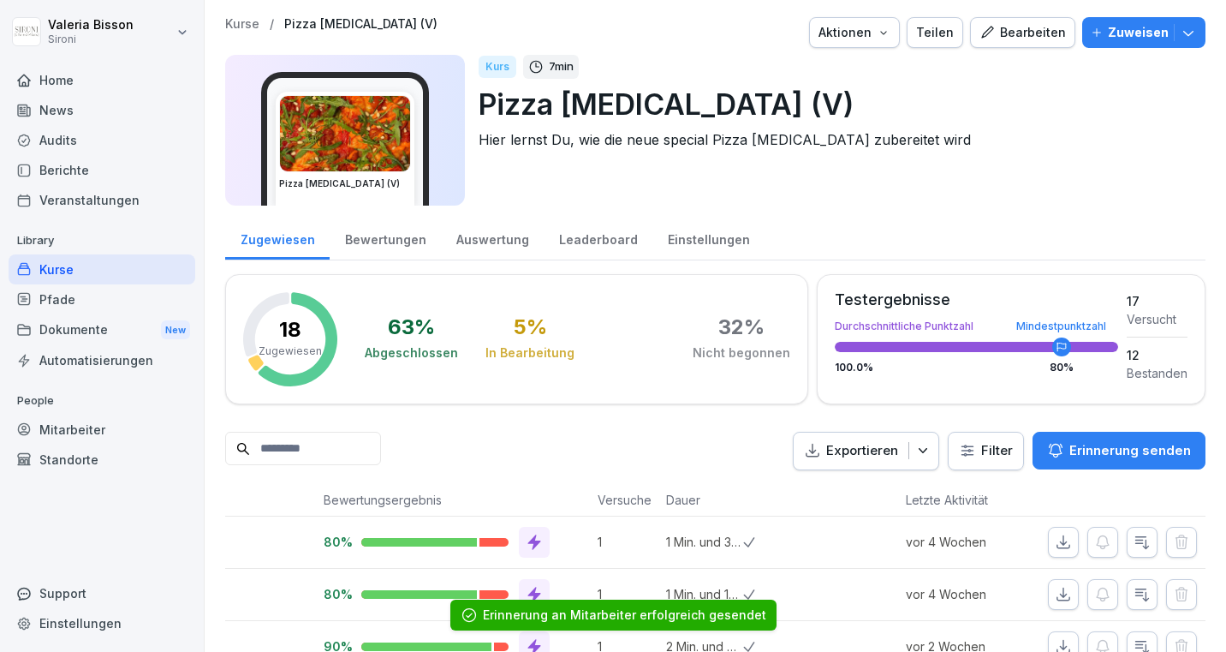
click at [1183, 28] on icon "button" at bounding box center [1188, 32] width 17 height 17
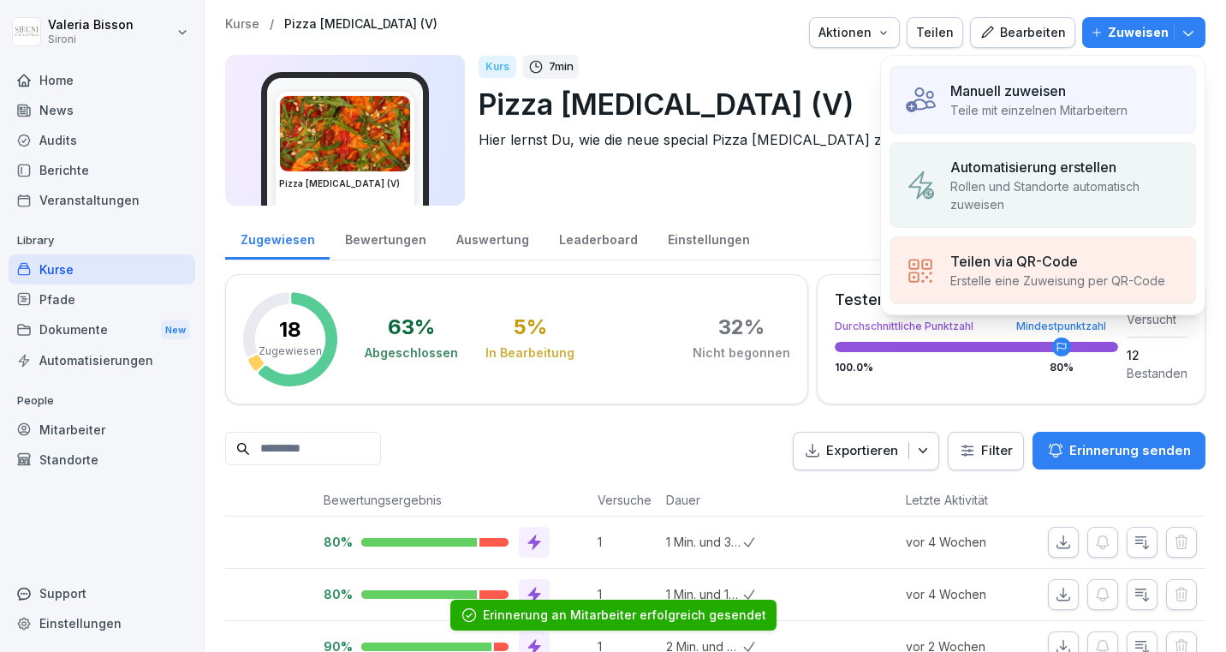
click at [1016, 98] on p "Manuell zuweisen" at bounding box center [1009, 91] width 116 height 21
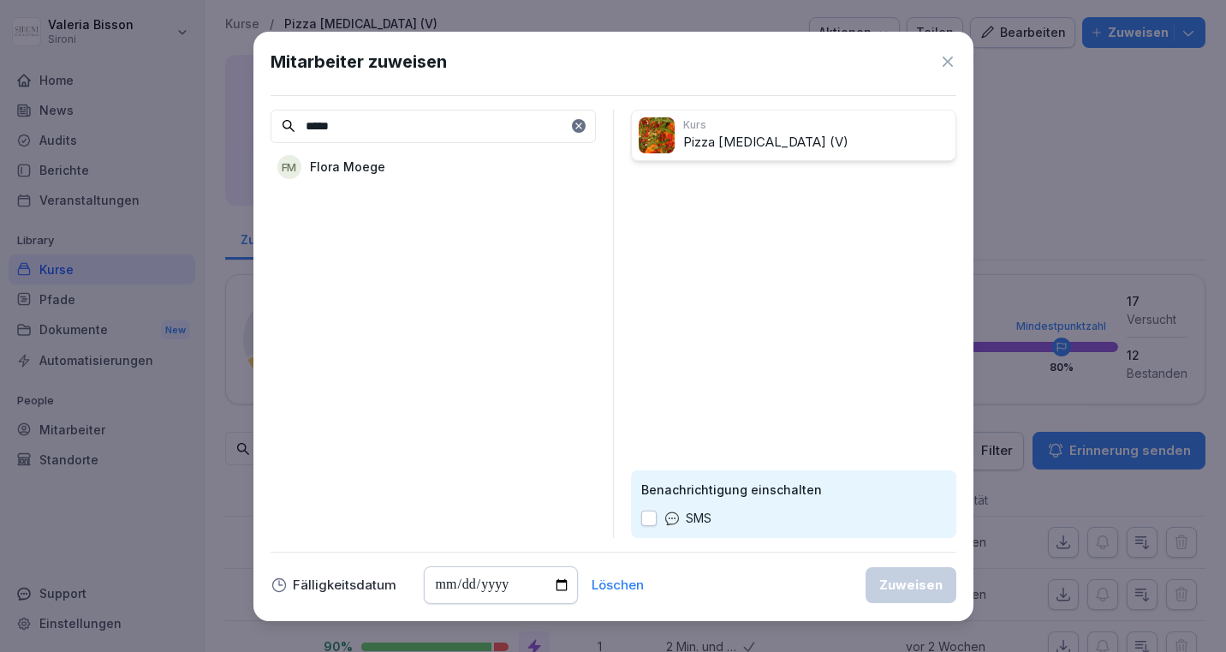
type input "*****"
click at [362, 164] on p "Flora Moege" at bounding box center [347, 167] width 75 height 18
click at [439, 585] on input "date" at bounding box center [501, 585] width 154 height 38
type input "**********"
click at [895, 582] on div "Zuweisen" at bounding box center [911, 585] width 63 height 19
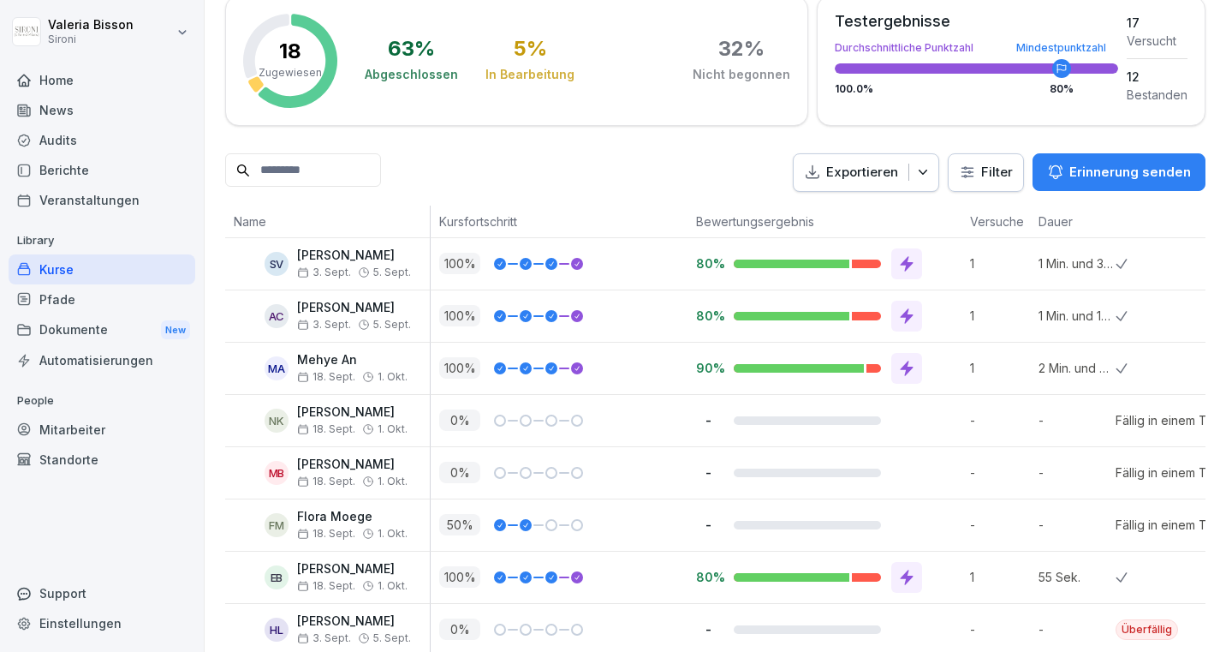
scroll to position [0, 363]
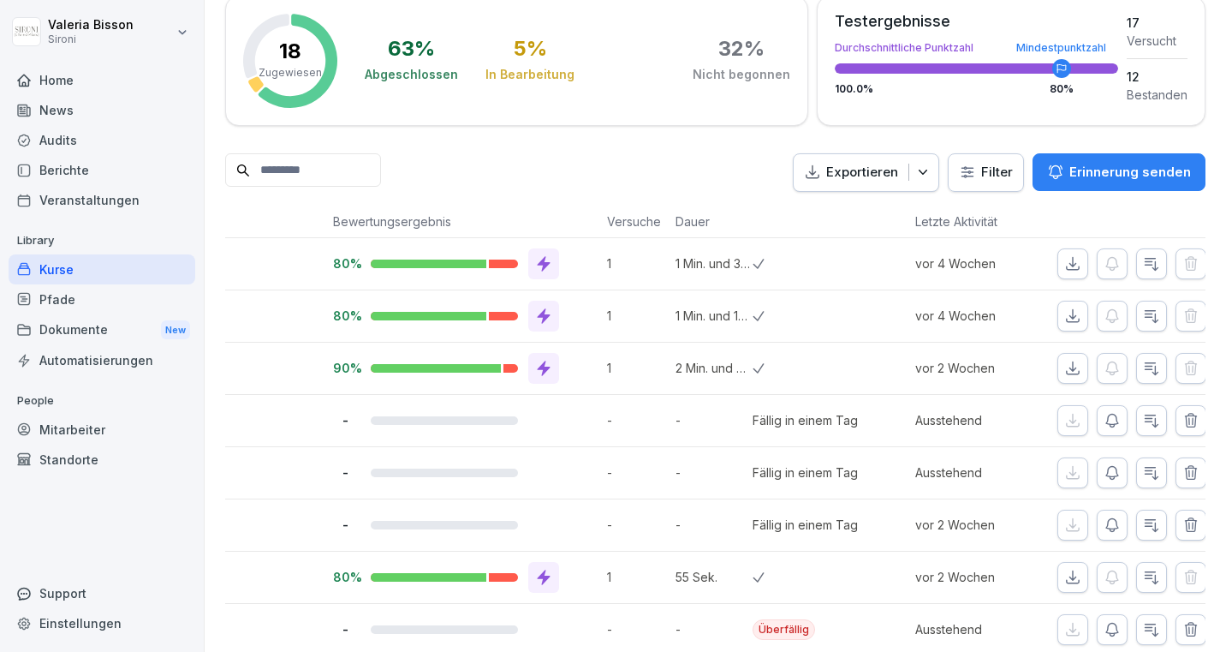
click at [1115, 421] on icon "button" at bounding box center [1112, 420] width 17 height 17
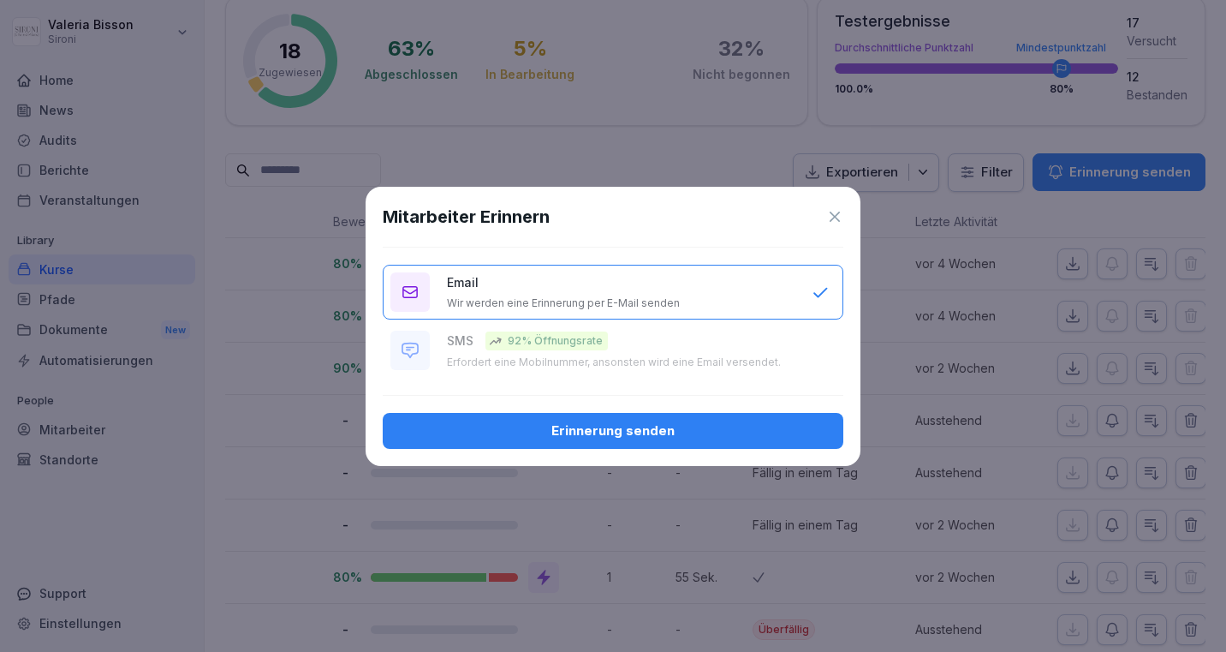
click at [595, 439] on div "Erinnerung senden" at bounding box center [613, 430] width 433 height 19
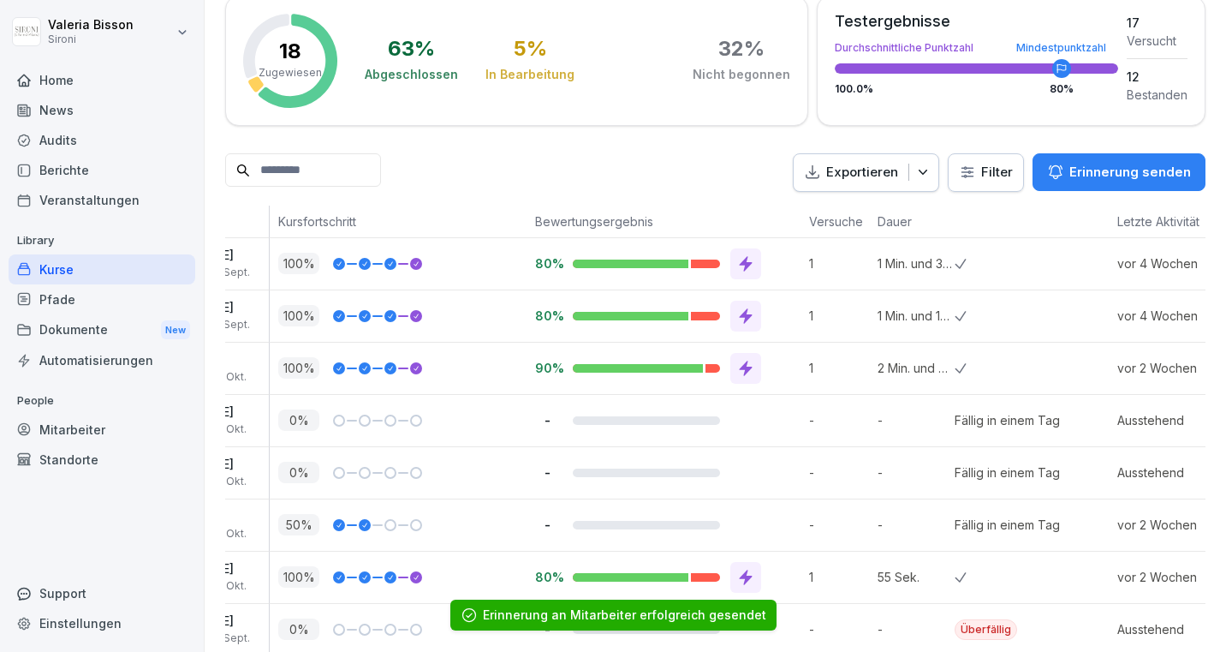
scroll to position [0, 373]
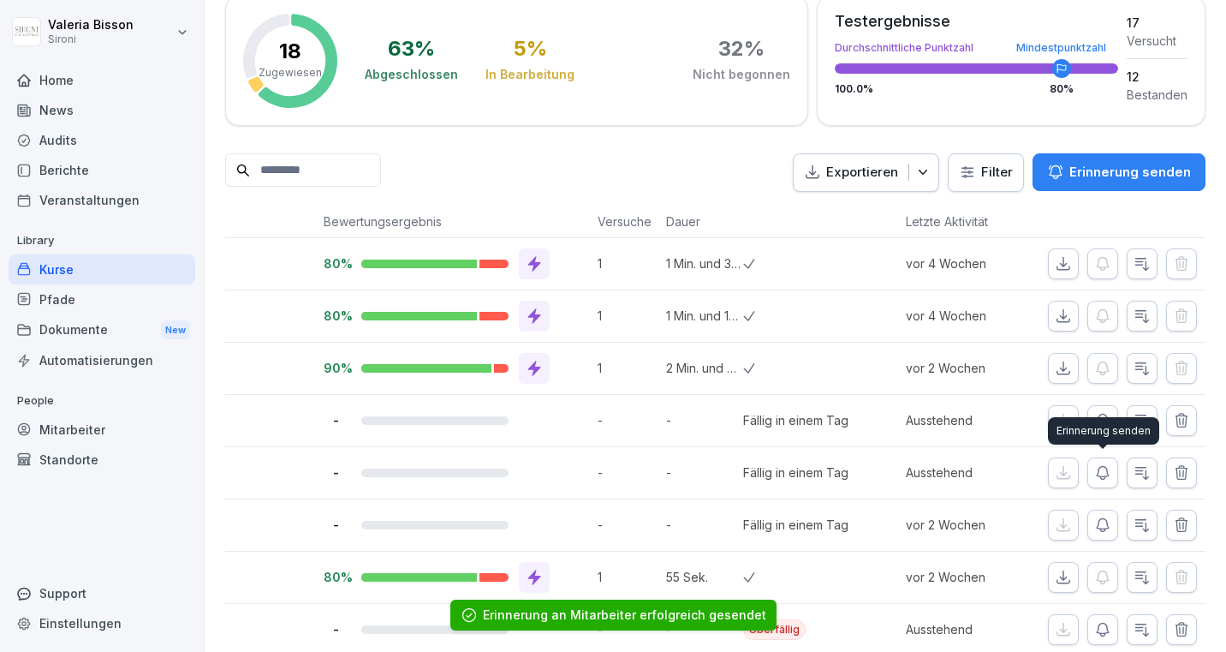
click at [1101, 473] on icon "button" at bounding box center [1103, 472] width 17 height 17
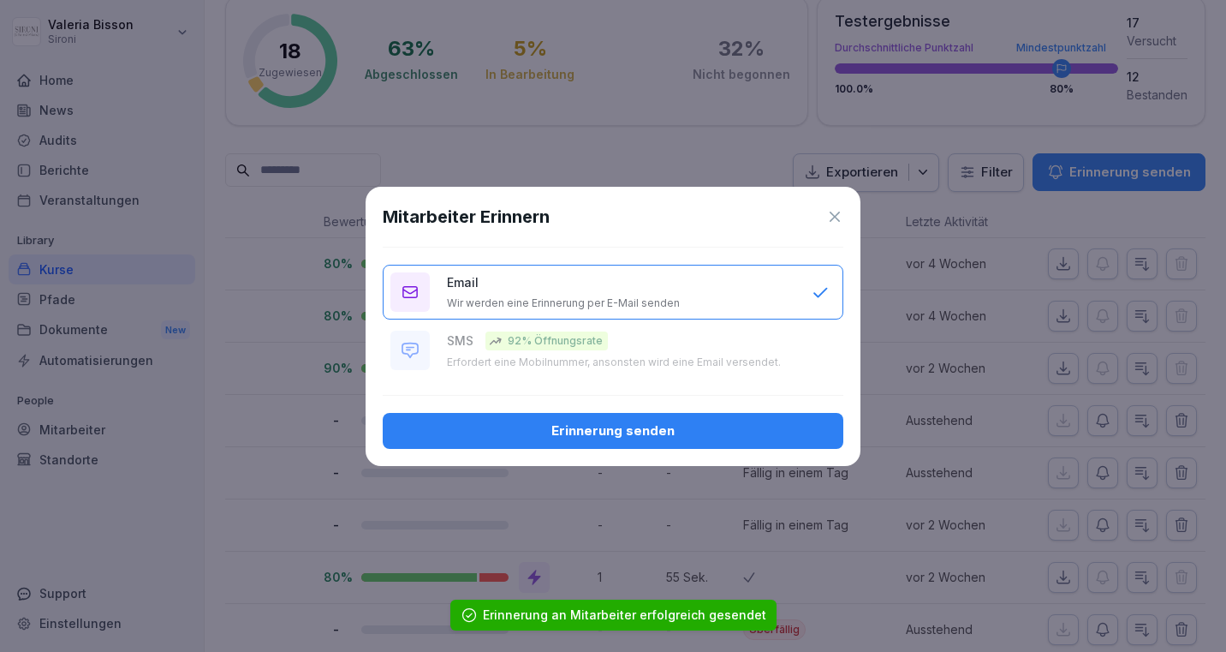
click at [526, 426] on div "Erinnerung senden" at bounding box center [613, 430] width 433 height 19
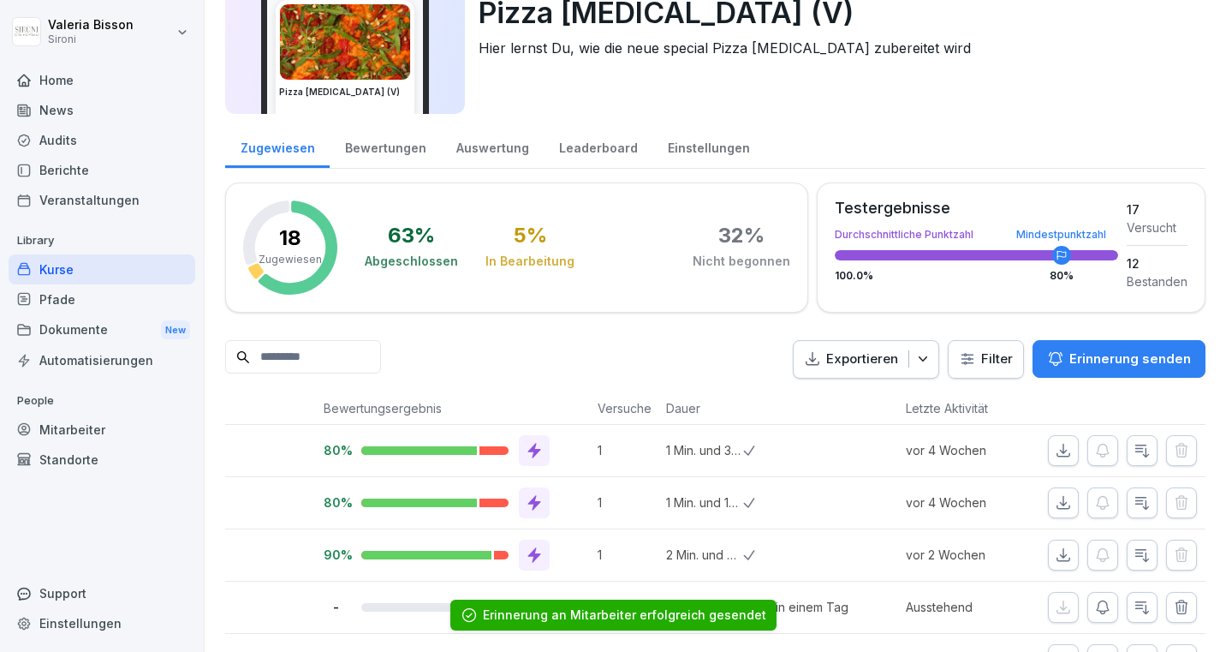
scroll to position [0, 0]
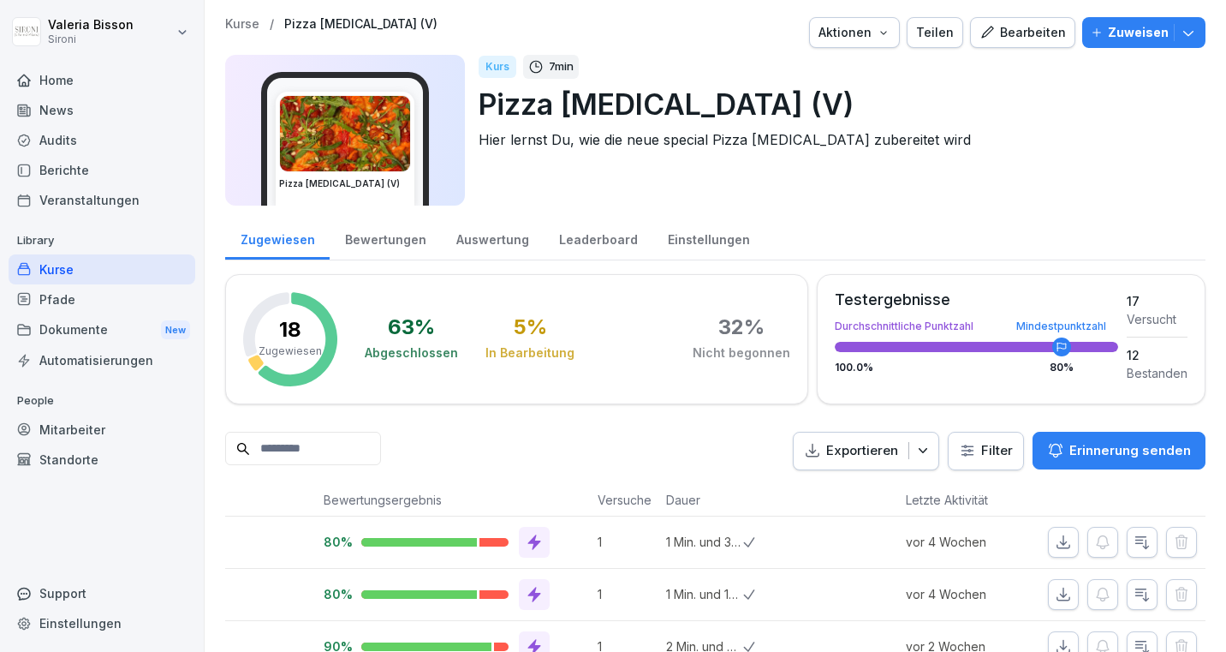
click at [1195, 30] on icon "button" at bounding box center [1188, 32] width 17 height 17
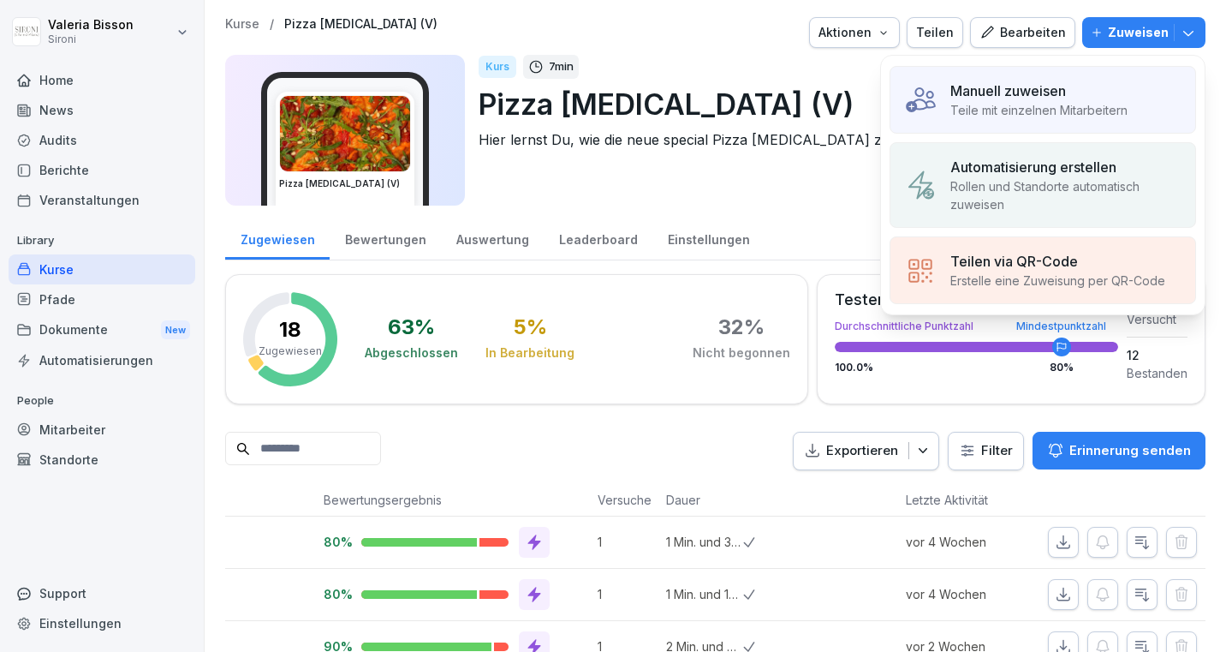
click at [1029, 88] on p "Manuell zuweisen" at bounding box center [1009, 91] width 116 height 21
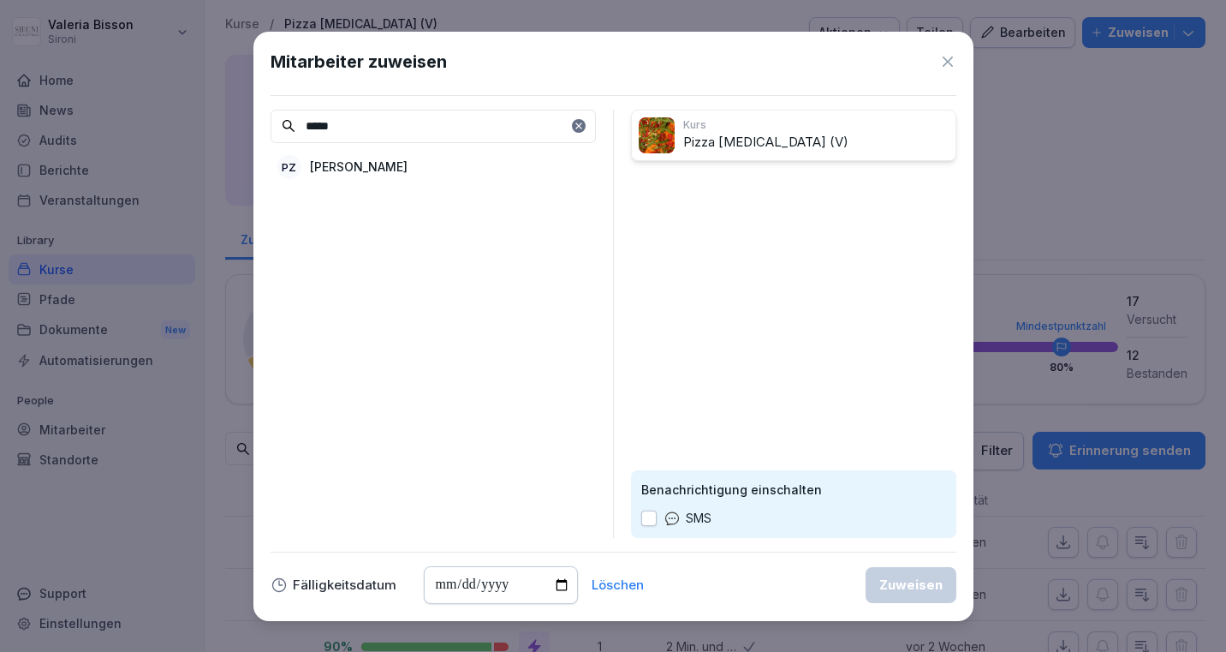
type input "*****"
click at [399, 164] on div "PZ [PERSON_NAME]" at bounding box center [433, 167] width 325 height 31
click at [434, 588] on input "date" at bounding box center [501, 585] width 154 height 38
type input "**********"
click at [913, 588] on div "Zuweisen" at bounding box center [911, 585] width 63 height 19
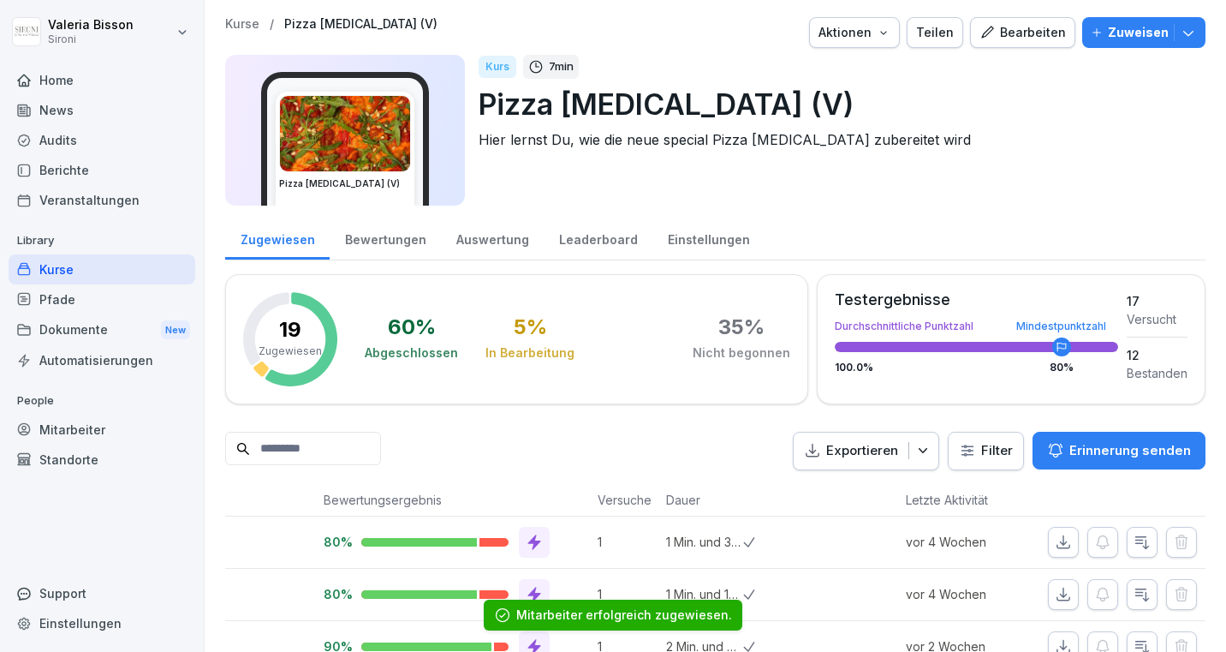
click at [1197, 33] on button "Zuweisen" at bounding box center [1144, 32] width 123 height 31
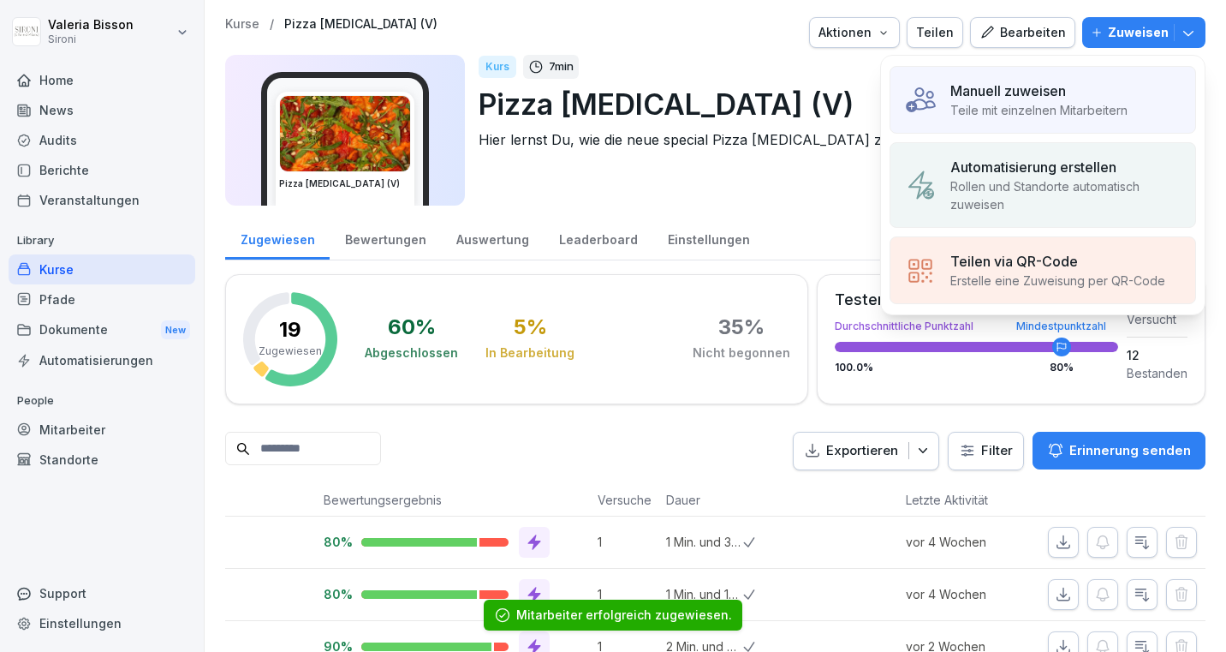
click at [1058, 98] on p "Manuell zuweisen" at bounding box center [1009, 91] width 116 height 21
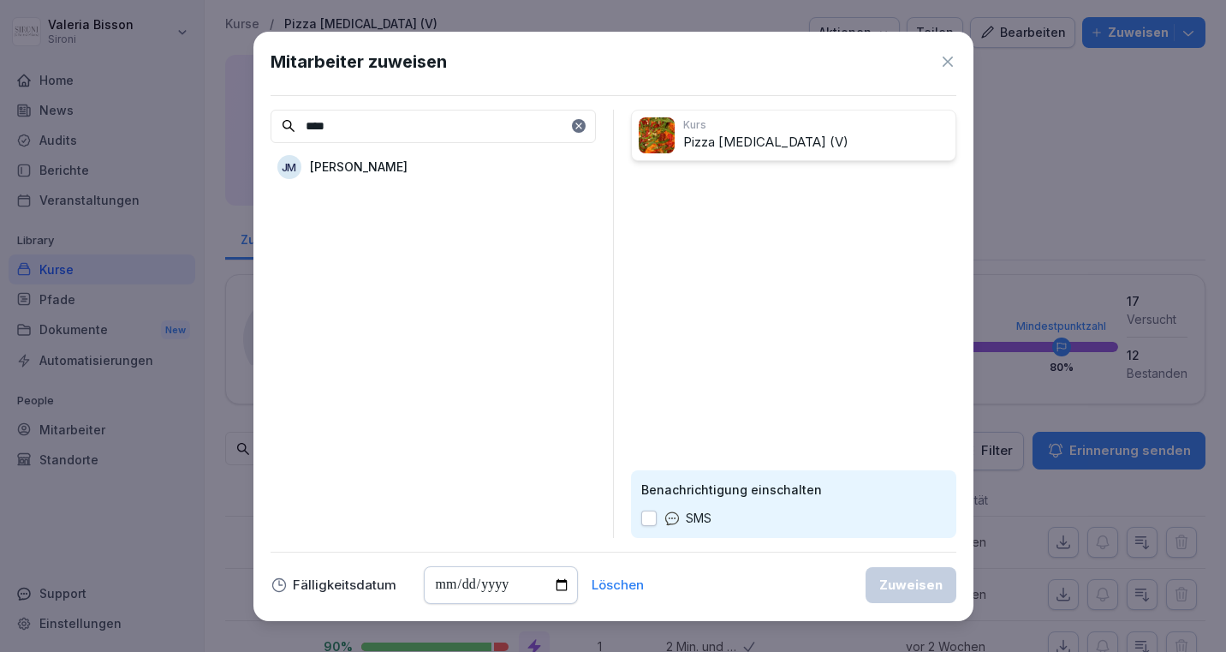
type input "****"
click at [348, 164] on p "[PERSON_NAME]" at bounding box center [359, 167] width 98 height 18
click at [430, 587] on input "date" at bounding box center [501, 585] width 154 height 38
type input "**********"
click at [920, 582] on div "Zuweisen" at bounding box center [911, 585] width 63 height 19
